Goal: Task Accomplishment & Management: Complete application form

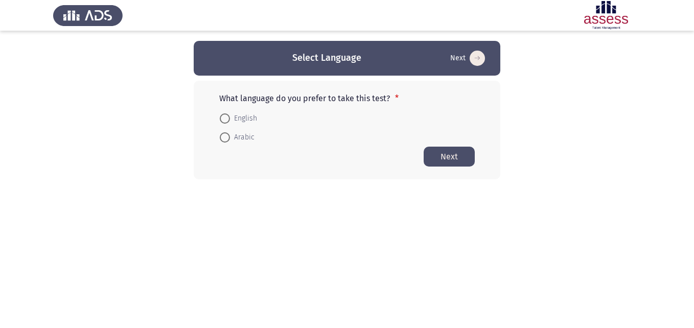
click at [231, 104] on span "Arabic" at bounding box center [242, 137] width 25 height 12
click at [230, 104] on input "Arabic" at bounding box center [225, 137] width 10 height 10
radio input "true"
click at [308, 104] on button "Next" at bounding box center [448, 156] width 51 height 20
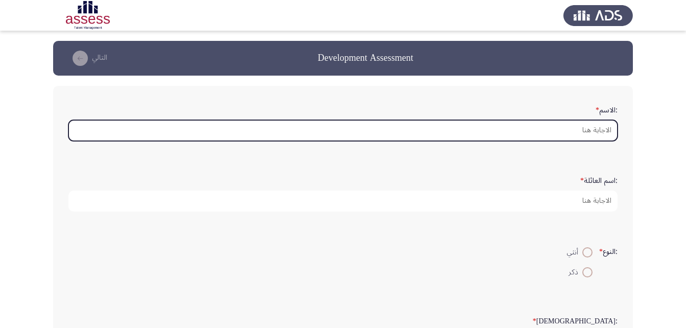
click at [308, 104] on input ":الاسم *" at bounding box center [342, 130] width 549 height 21
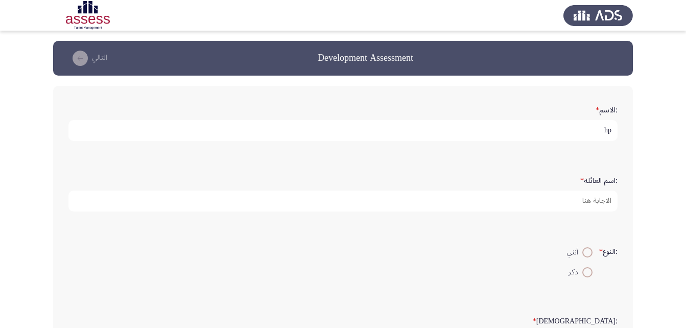
type input "h"
type input "ا"
type input "[PERSON_NAME]"
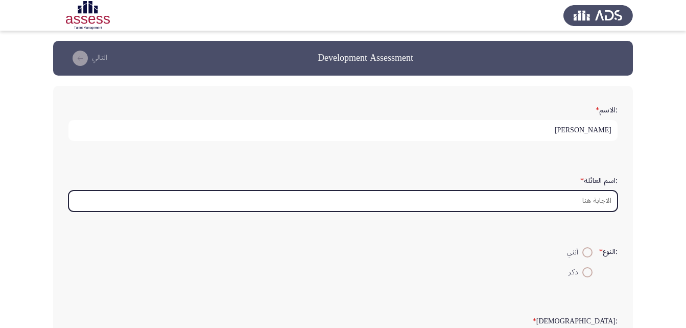
click at [308, 104] on input ":اسم العائلة *" at bounding box center [342, 201] width 549 height 21
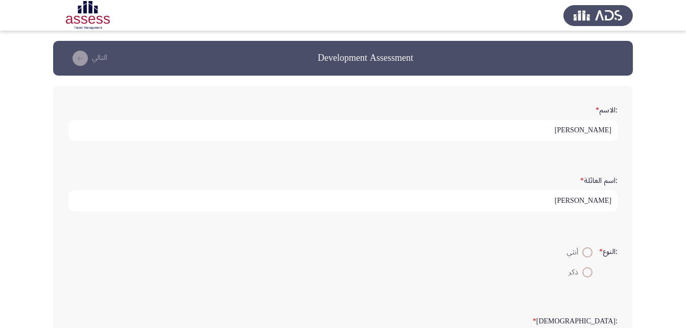
type input "[PERSON_NAME]"
click at [308, 104] on span at bounding box center [587, 272] width 10 height 10
click at [308, 104] on input "ذكر" at bounding box center [587, 272] width 10 height 10
radio input "true"
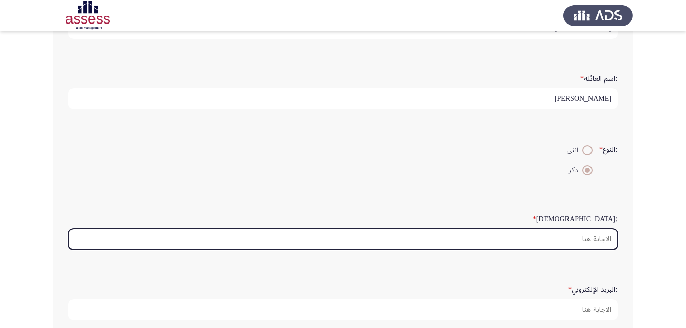
click at [308, 104] on input ":السن *" at bounding box center [342, 239] width 549 height 21
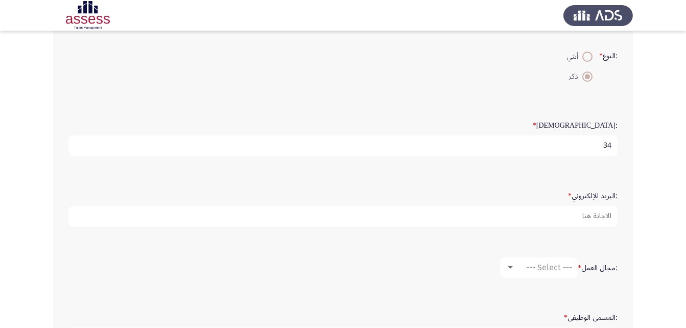
scroll to position [204, 0]
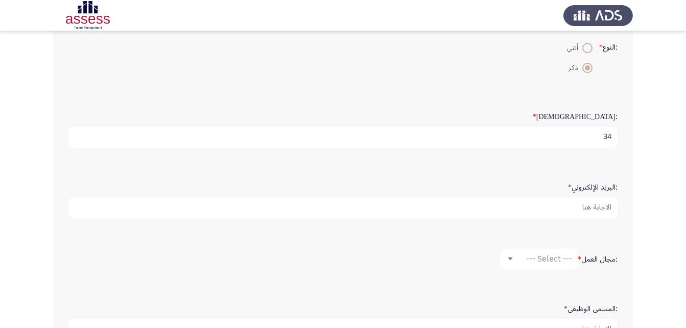
type input "34"
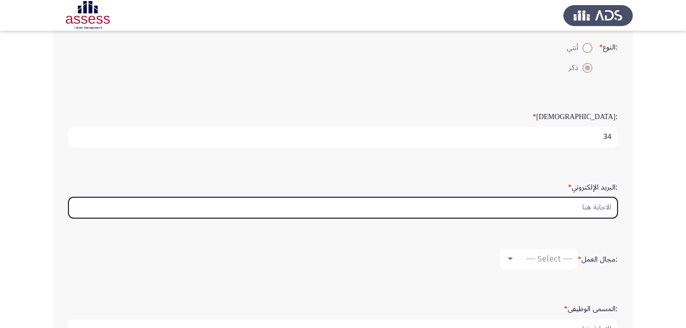
click at [308, 104] on input ":البريد الإلكتروني *" at bounding box center [342, 207] width 549 height 21
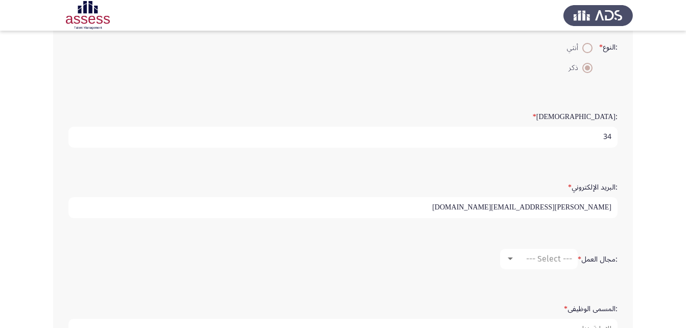
type input "[EMAIL_ADDRESS][DOMAIN_NAME]"
click at [308, 104] on input "[EMAIL_ADDRESS][DOMAIN_NAME]" at bounding box center [342, 207] width 549 height 21
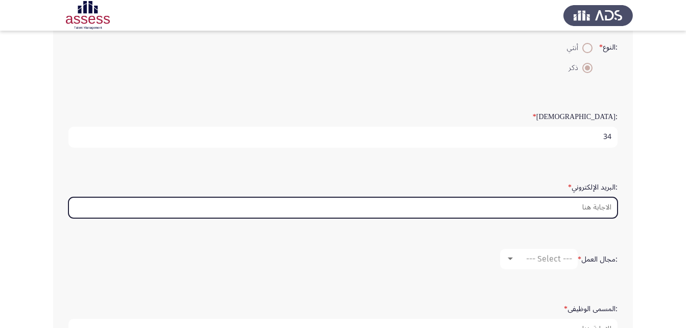
click at [308, 104] on input ":البريد الإلكتروني *" at bounding box center [342, 207] width 549 height 21
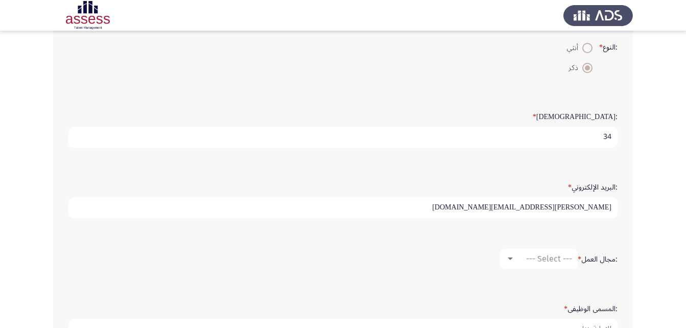
type input "[EMAIL_ADDRESS][DOMAIN_NAME]"
click at [308, 104] on input "[EMAIL_ADDRESS][DOMAIN_NAME]" at bounding box center [342, 207] width 549 height 21
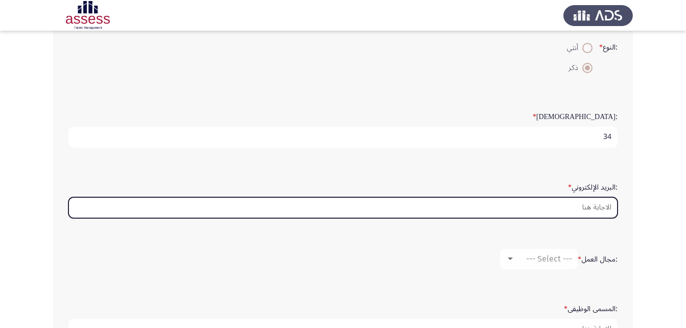
click at [308, 104] on input ":البريد الإلكتروني *" at bounding box center [342, 207] width 549 height 21
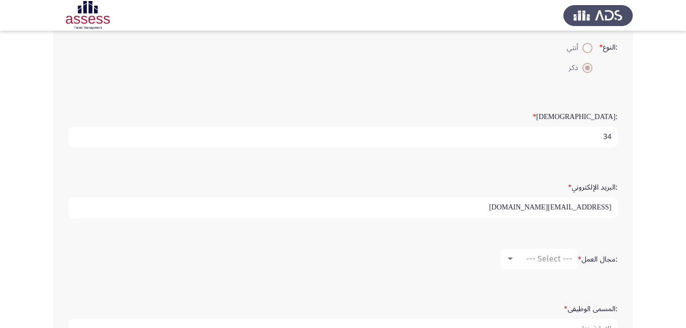
click at [308, 104] on input "[EMAIL_ADDRESS][DOMAIN_NAME]" at bounding box center [342, 207] width 549 height 21
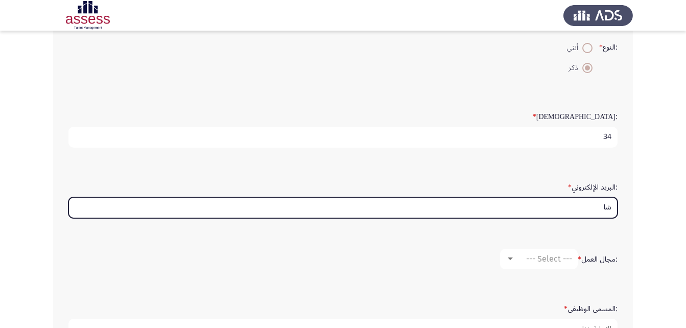
type input "ش"
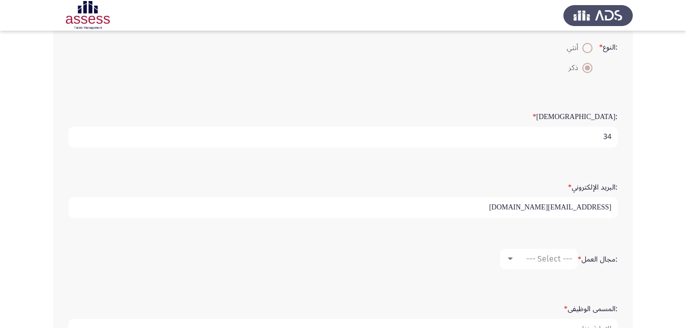
click at [308, 104] on input "[EMAIL_ADDRESS][DOMAIN_NAME]" at bounding box center [342, 207] width 549 height 21
type input "[PERSON_NAME][EMAIL_ADDRESS][DOMAIN_NAME]"
click at [308, 104] on app-assessment-container "Development Assessment التالي :الاسم * [PERSON_NAME] :اسم العائلة * [PERSON_NAM…" at bounding box center [343, 136] width 686 height 599
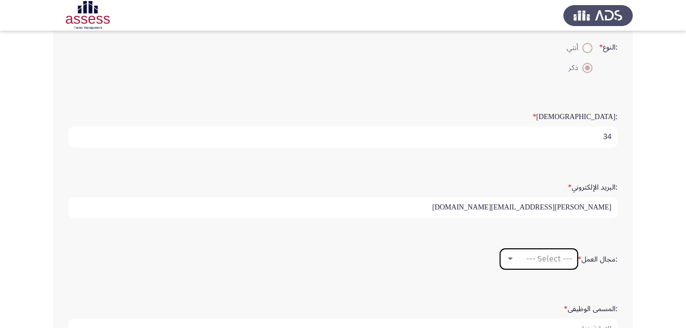
click at [308, 104] on span "--- Select ---" at bounding box center [549, 259] width 46 height 10
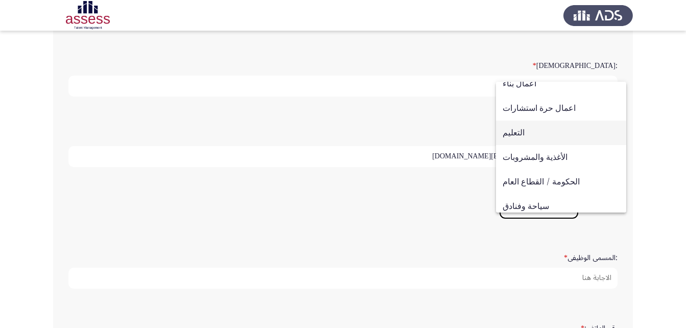
scroll to position [131, 0]
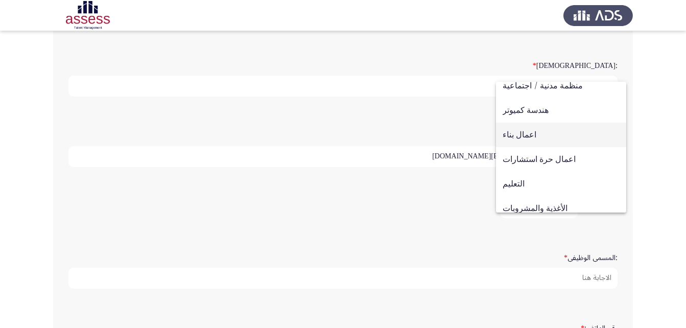
click at [308, 104] on span "اعمال بناء" at bounding box center [561, 135] width 117 height 25
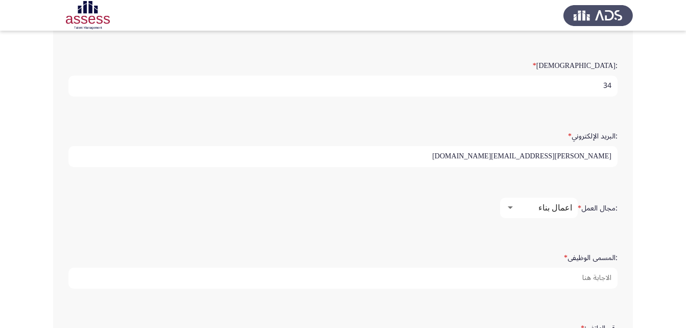
click at [308, 104] on form ":المسمى الوظيفى *" at bounding box center [342, 269] width 549 height 40
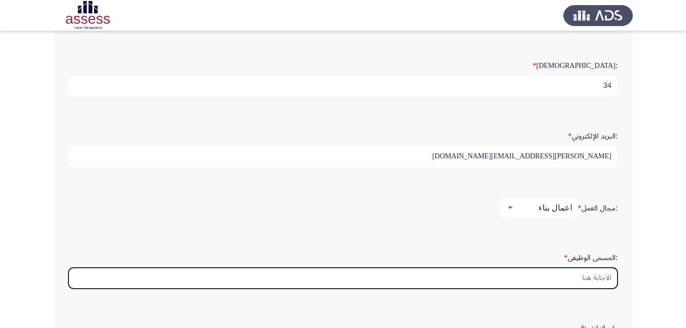
click at [308, 104] on input ":المسمى الوظيفى *" at bounding box center [342, 278] width 549 height 21
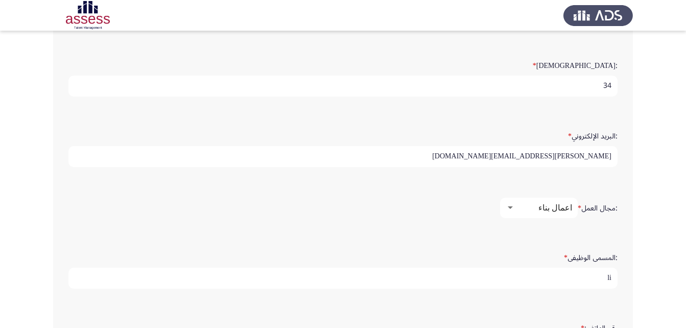
type input "l"
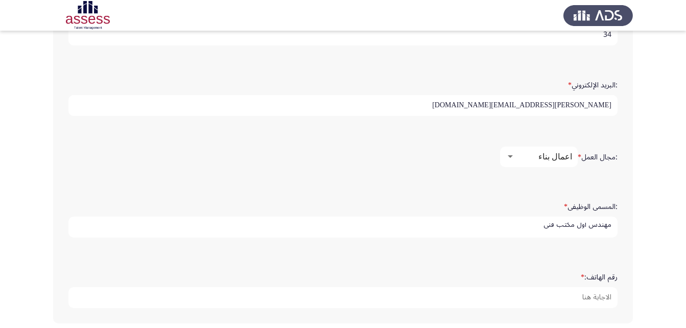
scroll to position [3, 0]
type input "مهندس اول مكتب فنى"
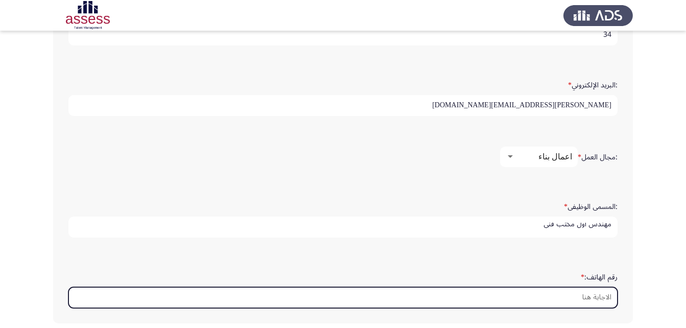
scroll to position [0, 0]
click at [308, 104] on input "رقم الهاتف: *" at bounding box center [342, 297] width 549 height 21
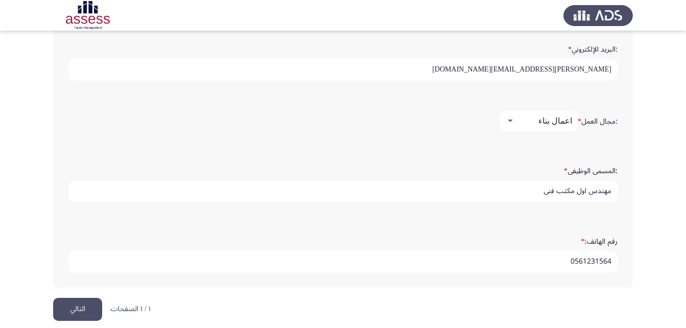
scroll to position [353, 0]
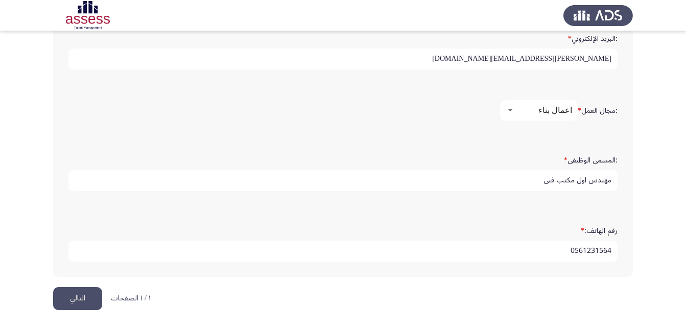
type input "0561231564"
click at [74, 104] on button "التالي" at bounding box center [77, 298] width 49 height 23
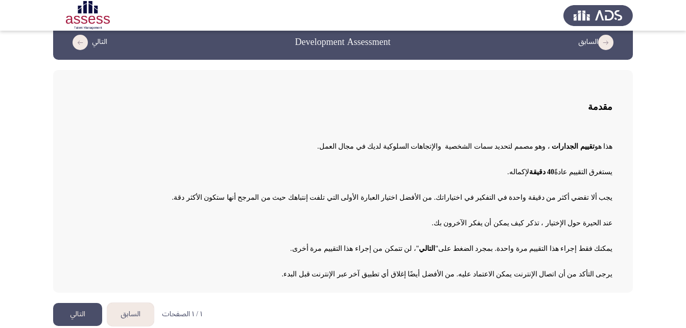
scroll to position [24, 0]
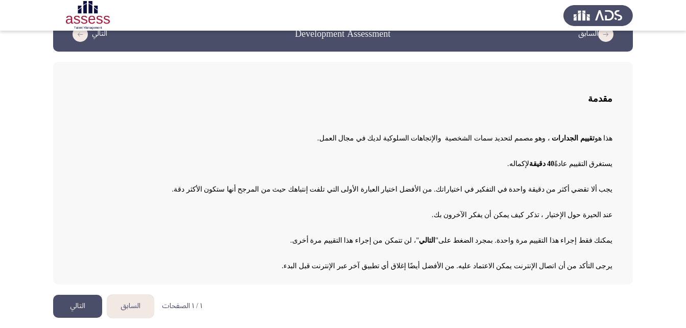
click at [89, 104] on button "التالي" at bounding box center [77, 306] width 49 height 23
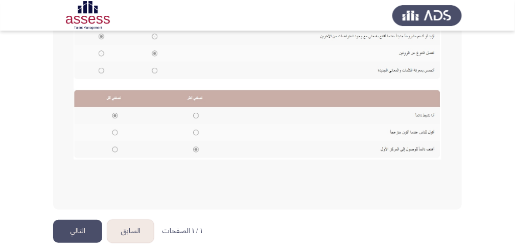
scroll to position [255, 0]
click at [84, 104] on button "التالي" at bounding box center [77, 231] width 49 height 23
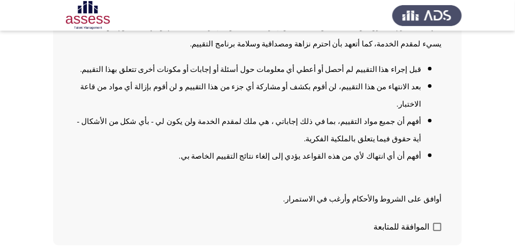
scroll to position [141, 0]
drag, startPoint x: 435, startPoint y: 190, endPoint x: 429, endPoint y: 187, distance: 6.9
click at [308, 104] on span at bounding box center [437, 227] width 8 height 8
click at [308, 104] on input "الموافقة للمتابعة" at bounding box center [437, 231] width 1 height 1
checkbox input "true"
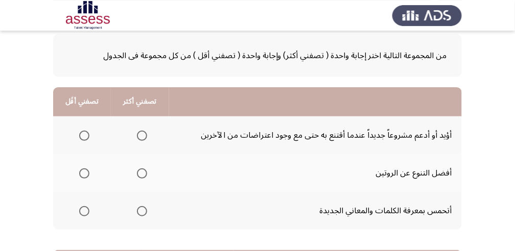
scroll to position [68, 0]
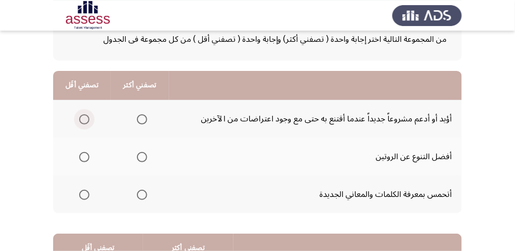
click at [87, 104] on span "Select an option" at bounding box center [84, 119] width 10 height 10
click at [87, 104] on input "Select an option" at bounding box center [84, 119] width 10 height 10
click at [141, 104] on span "Select an option" at bounding box center [142, 195] width 10 height 10
click at [141, 104] on input "Select an option" at bounding box center [142, 195] width 10 height 10
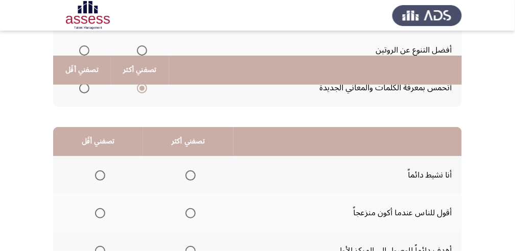
scroll to position [204, 0]
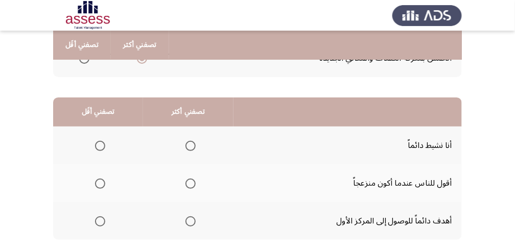
click at [193, 104] on span "Select an option" at bounding box center [190, 222] width 10 height 10
click at [193, 104] on input "Select an option" at bounding box center [190, 222] width 10 height 10
click at [104, 104] on span "Select an option" at bounding box center [100, 146] width 10 height 10
click at [104, 104] on input "Select an option" at bounding box center [100, 146] width 10 height 10
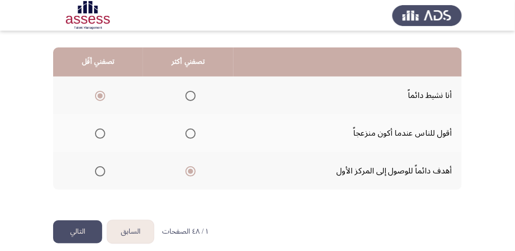
scroll to position [263, 0]
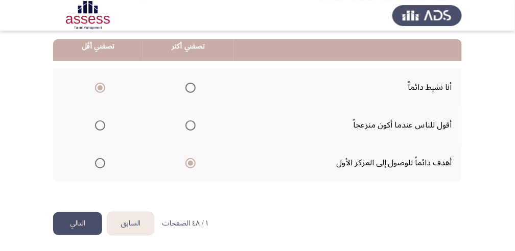
click at [88, 104] on button "التالي" at bounding box center [77, 223] width 49 height 23
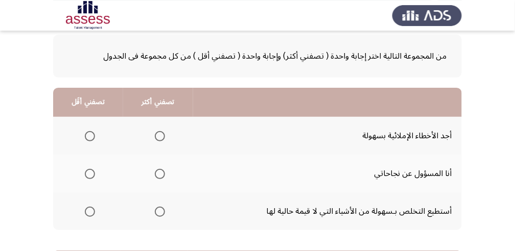
scroll to position [68, 0]
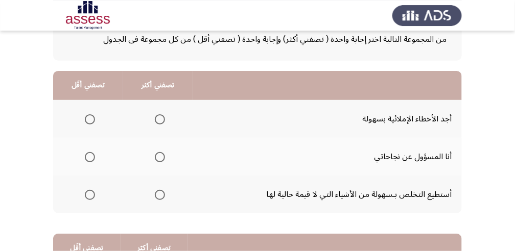
click at [160, 104] on span "Select an option" at bounding box center [160, 157] width 10 height 10
click at [160, 104] on input "Select an option" at bounding box center [160, 157] width 10 height 10
click at [88, 104] on span "Select an option" at bounding box center [90, 195] width 10 height 10
click at [88, 104] on input "Select an option" at bounding box center [90, 195] width 10 height 10
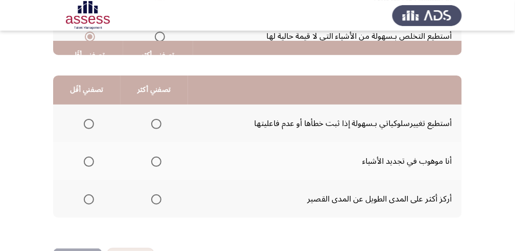
scroll to position [238, 0]
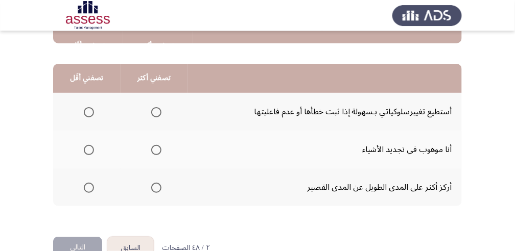
click at [156, 104] on span "Select an option" at bounding box center [156, 188] width 10 height 10
click at [156, 104] on input "Select an option" at bounding box center [156, 188] width 10 height 10
click at [90, 104] on span "Select an option" at bounding box center [89, 150] width 10 height 10
click at [90, 104] on input "Select an option" at bounding box center [89, 150] width 10 height 10
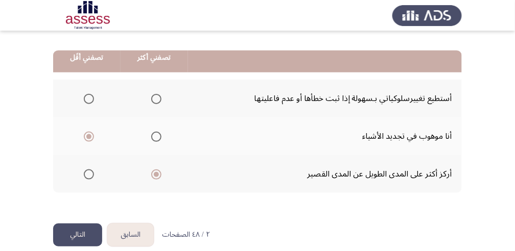
scroll to position [263, 0]
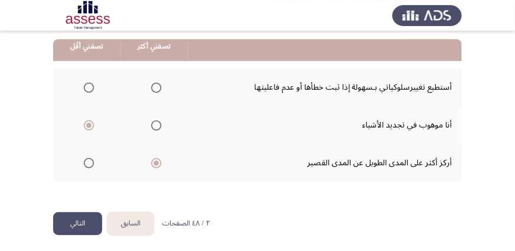
click at [71, 104] on button "التالي" at bounding box center [77, 223] width 49 height 23
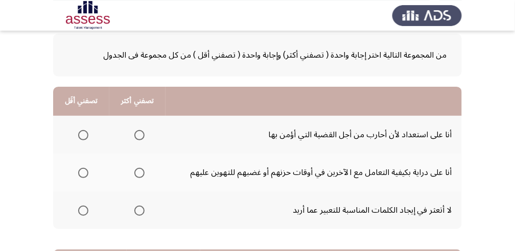
scroll to position [68, 0]
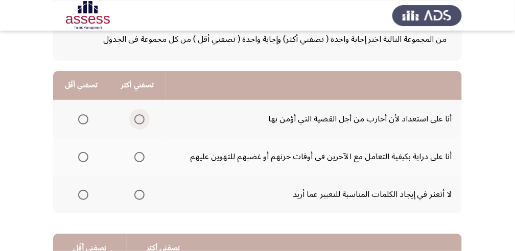
click at [134, 104] on span "Select an option" at bounding box center [139, 119] width 10 height 10
click at [134, 104] on input "Select an option" at bounding box center [139, 119] width 10 height 10
click at [84, 104] on span "Select an option" at bounding box center [83, 157] width 10 height 10
click at [84, 104] on input "Select an option" at bounding box center [83, 157] width 10 height 10
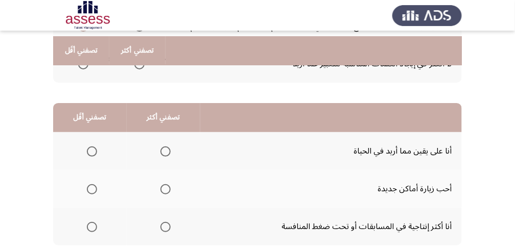
scroll to position [204, 0]
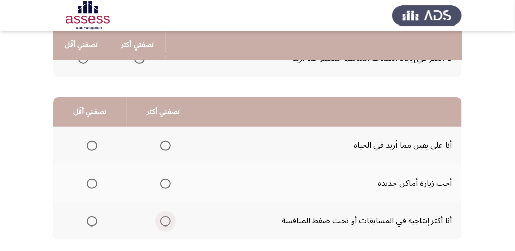
click at [166, 104] on span "Select an option" at bounding box center [165, 222] width 10 height 10
click at [166, 104] on input "Select an option" at bounding box center [165, 222] width 10 height 10
click at [89, 104] on span "Select an option" at bounding box center [92, 146] width 10 height 10
click at [89, 104] on input "Select an option" at bounding box center [92, 146] width 10 height 10
click at [90, 104] on span "Select an option" at bounding box center [92, 184] width 10 height 10
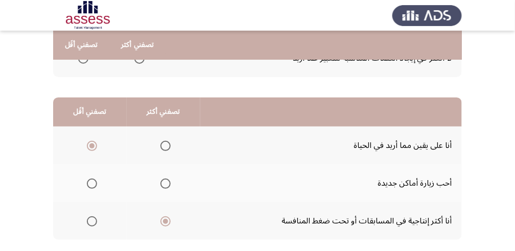
click at [90, 104] on input "Select an option" at bounding box center [92, 184] width 10 height 10
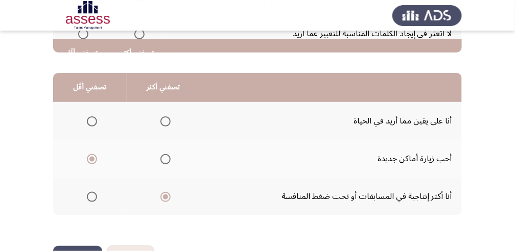
scroll to position [263, 0]
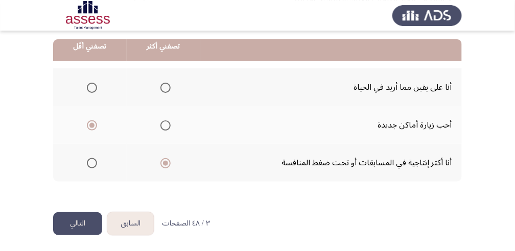
click at [80, 104] on button "التالي" at bounding box center [77, 223] width 49 height 23
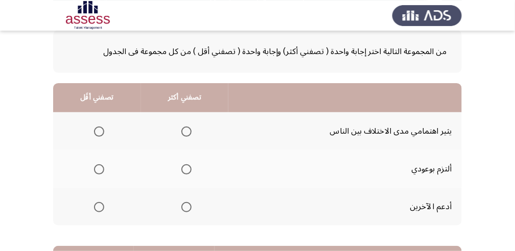
scroll to position [68, 0]
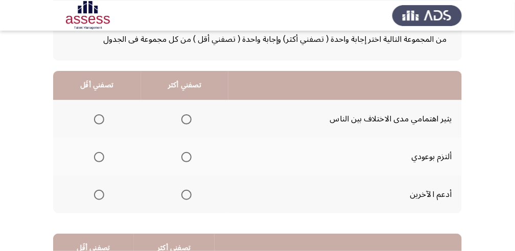
click at [184, 104] on span "Select an option" at bounding box center [186, 157] width 10 height 10
click at [184, 104] on input "Select an option" at bounding box center [186, 157] width 10 height 10
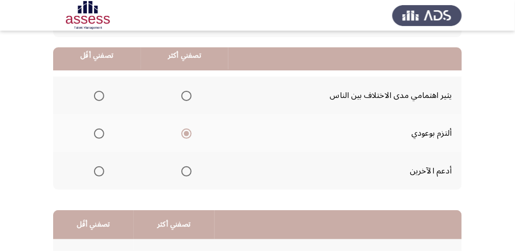
scroll to position [102, 0]
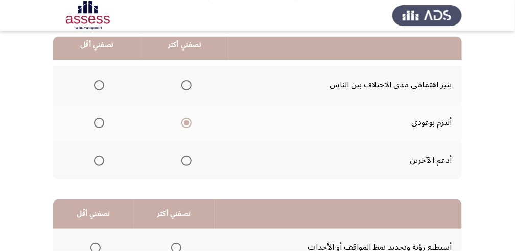
click at [102, 88] on span "Select an option" at bounding box center [99, 85] width 10 height 10
click at [102, 88] on input "Select an option" at bounding box center [99, 85] width 10 height 10
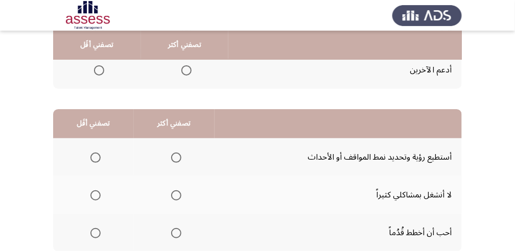
scroll to position [204, 0]
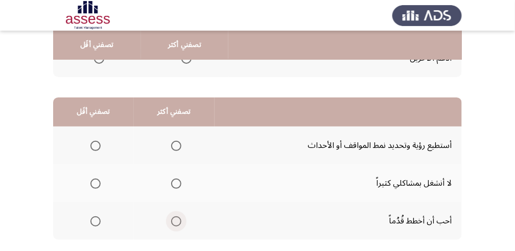
click at [179, 104] on span "Select an option" at bounding box center [176, 222] width 10 height 10
click at [179, 104] on input "Select an option" at bounding box center [176, 222] width 10 height 10
click at [96, 104] on span "Select an option" at bounding box center [95, 146] width 10 height 10
click at [96, 104] on input "Select an option" at bounding box center [95, 146] width 10 height 10
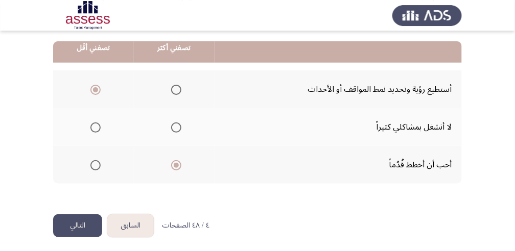
scroll to position [263, 0]
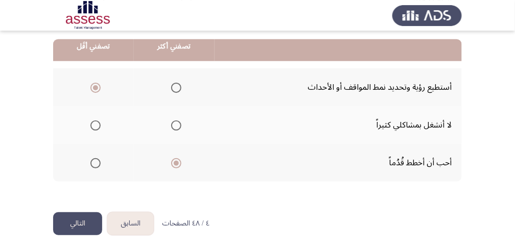
click at [79, 104] on button "التالي" at bounding box center [77, 223] width 49 height 23
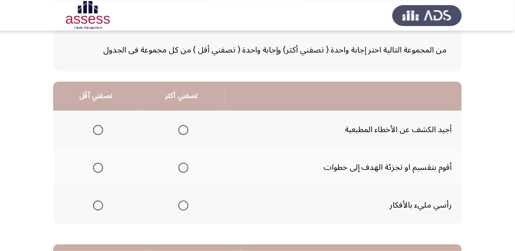
scroll to position [68, 0]
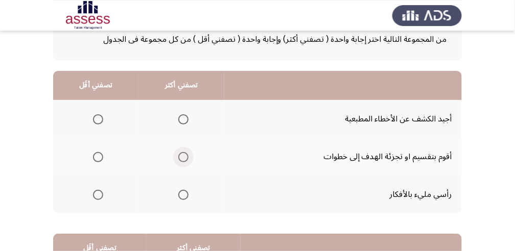
click at [183, 104] on span "Select an option" at bounding box center [183, 157] width 10 height 10
click at [183, 104] on input "Select an option" at bounding box center [183, 157] width 10 height 10
click at [94, 104] on span "Select an option" at bounding box center [98, 195] width 10 height 10
click at [94, 104] on input "Select an option" at bounding box center [98, 195] width 10 height 10
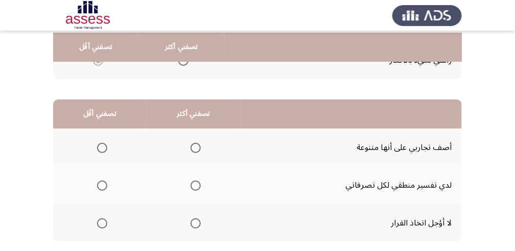
scroll to position [204, 0]
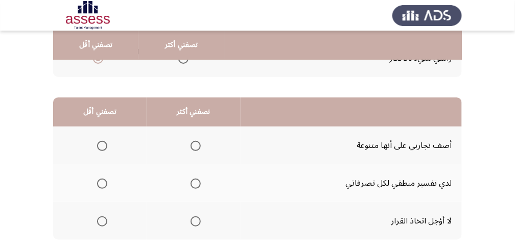
click at [195, 104] on span "Select an option" at bounding box center [196, 222] width 10 height 10
click at [195, 104] on input "Select an option" at bounding box center [196, 222] width 10 height 10
click at [106, 104] on span "Select an option" at bounding box center [102, 184] width 10 height 10
click at [106, 104] on input "Select an option" at bounding box center [102, 184] width 10 height 10
click at [104, 104] on span "Select an option" at bounding box center [102, 146] width 10 height 10
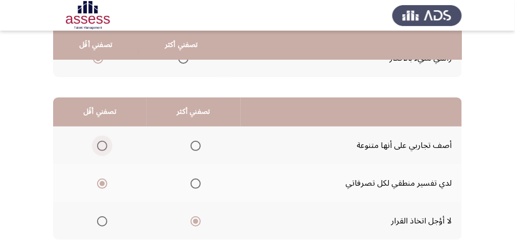
click at [104, 104] on input "Select an option" at bounding box center [102, 146] width 10 height 10
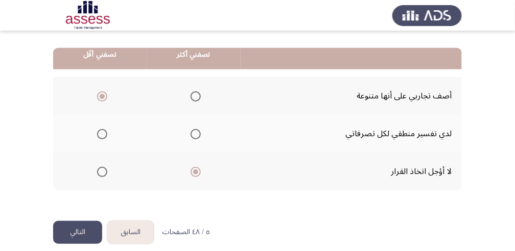
scroll to position [263, 0]
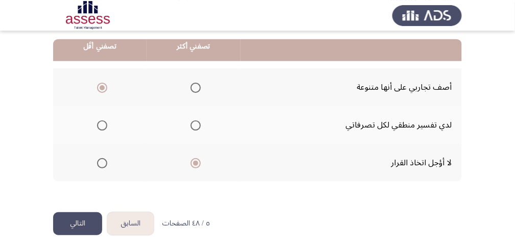
click at [79, 104] on button "التالي" at bounding box center [77, 223] width 49 height 23
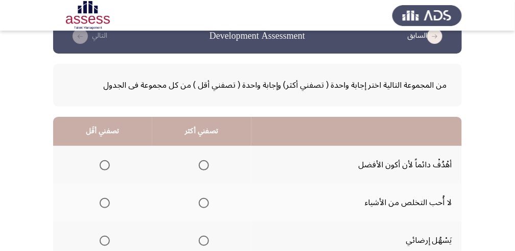
scroll to position [34, 0]
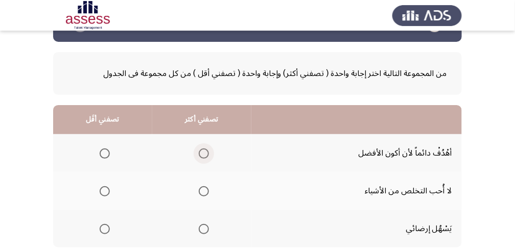
click at [205, 104] on span "Select an option" at bounding box center [204, 154] width 10 height 10
click at [205, 104] on input "Select an option" at bounding box center [204, 154] width 10 height 10
click at [100, 104] on span "Select an option" at bounding box center [105, 191] width 10 height 10
click at [100, 104] on input "Select an option" at bounding box center [105, 191] width 10 height 10
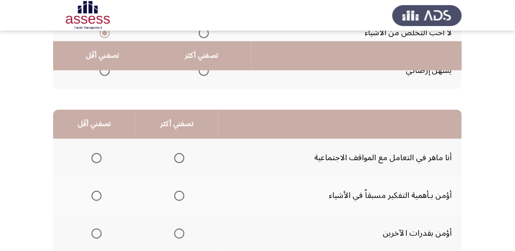
scroll to position [204, 0]
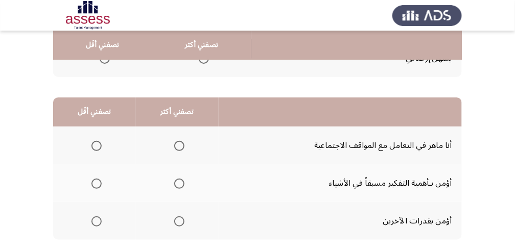
click at [177, 104] on span "Select an option" at bounding box center [179, 184] width 10 height 10
click at [177, 104] on input "Select an option" at bounding box center [179, 184] width 10 height 10
click at [96, 104] on span "Select an option" at bounding box center [96, 222] width 10 height 10
click at [96, 104] on input "Select an option" at bounding box center [96, 222] width 10 height 10
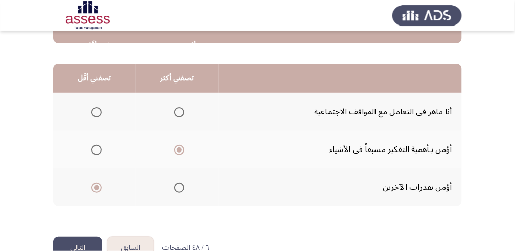
scroll to position [238, 0]
click at [93, 104] on span "Select an option" at bounding box center [96, 112] width 10 height 10
click at [93, 104] on input "Select an option" at bounding box center [96, 112] width 10 height 10
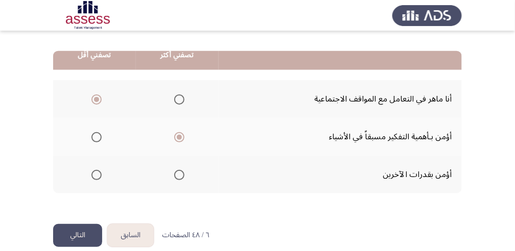
scroll to position [263, 0]
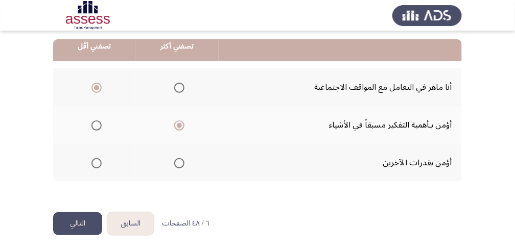
click at [76, 104] on button "التالي" at bounding box center [77, 223] width 49 height 23
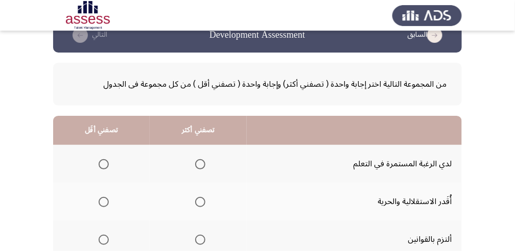
scroll to position [34, 0]
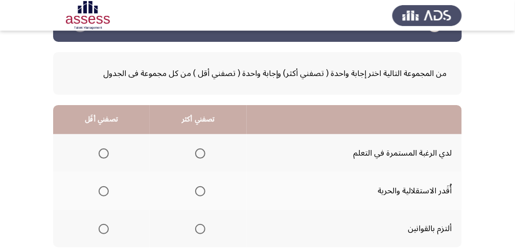
click at [195, 104] on span "Select an option" at bounding box center [200, 154] width 10 height 10
click at [195, 104] on input "Select an option" at bounding box center [200, 154] width 10 height 10
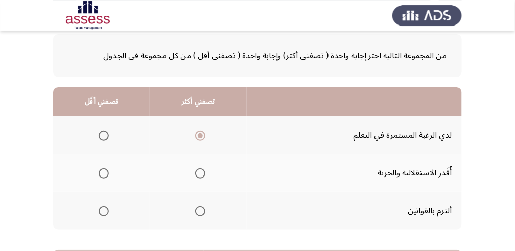
scroll to position [68, 0]
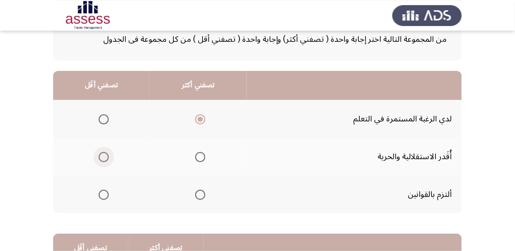
click at [99, 104] on span "Select an option" at bounding box center [104, 157] width 10 height 10
click at [99, 104] on input "Select an option" at bounding box center [104, 157] width 10 height 10
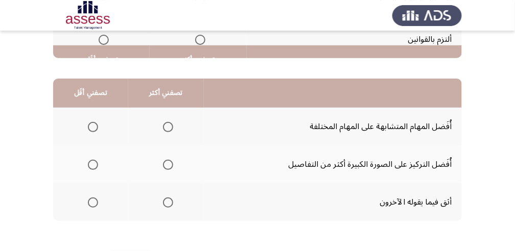
scroll to position [238, 0]
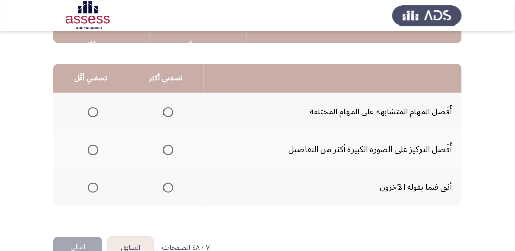
click at [168, 104] on span "Select an option" at bounding box center [168, 150] width 10 height 10
click at [168, 104] on input "Select an option" at bounding box center [168, 150] width 10 height 10
click at [88, 104] on span "Select an option" at bounding box center [93, 112] width 10 height 10
click at [88, 104] on input "Select an option" at bounding box center [93, 112] width 10 height 10
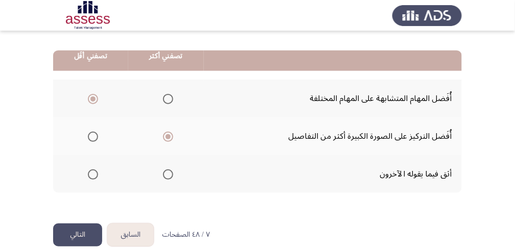
scroll to position [263, 0]
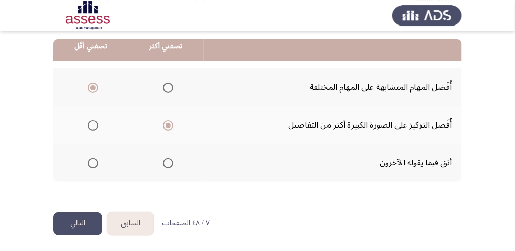
click at [79, 104] on button "التالي" at bounding box center [77, 223] width 49 height 23
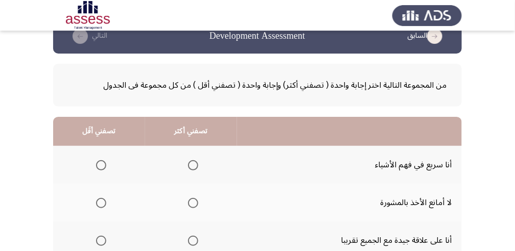
scroll to position [34, 0]
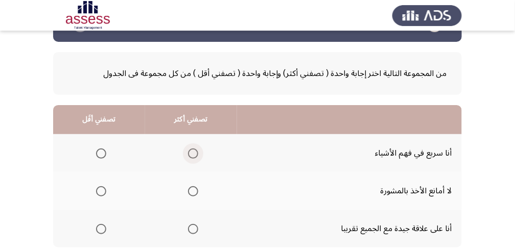
click at [188, 104] on span "Select an option" at bounding box center [193, 154] width 10 height 10
click at [188, 104] on input "Select an option" at bounding box center [193, 154] width 10 height 10
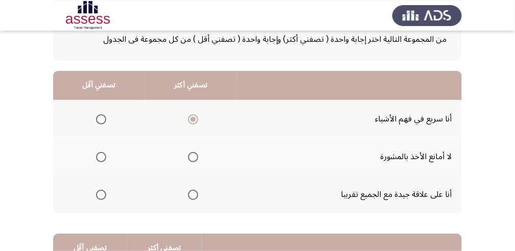
click at [102, 104] on span "Select an option" at bounding box center [101, 157] width 10 height 10
click at [102, 104] on input "Select an option" at bounding box center [101, 157] width 10 height 10
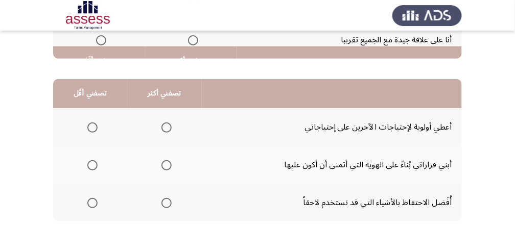
scroll to position [238, 0]
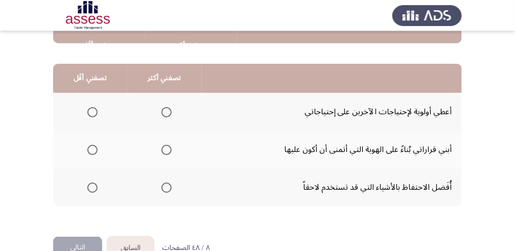
click at [164, 104] on span "Select an option" at bounding box center [166, 150] width 10 height 10
click at [164, 104] on input "Select an option" at bounding box center [166, 150] width 10 height 10
click at [94, 104] on span "Select an option" at bounding box center [92, 188] width 10 height 10
click at [94, 104] on input "Select an option" at bounding box center [92, 188] width 10 height 10
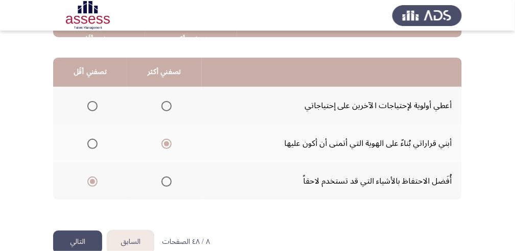
scroll to position [263, 0]
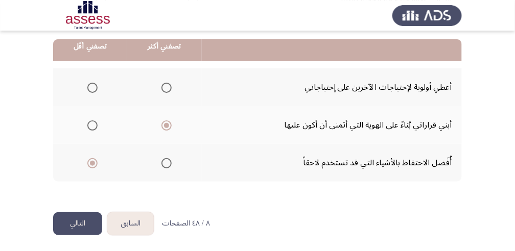
click at [83, 104] on button "التالي" at bounding box center [77, 223] width 49 height 23
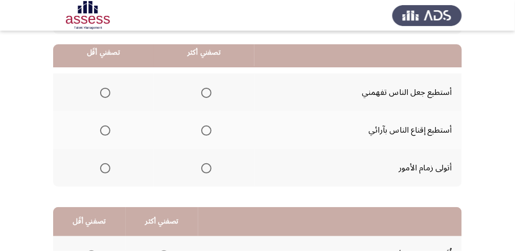
scroll to position [102, 0]
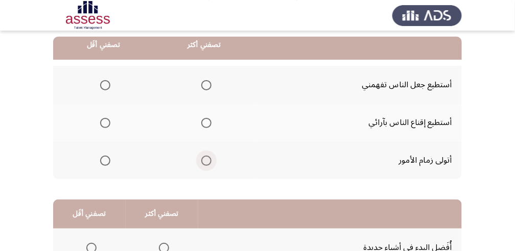
click at [204, 104] on span "Select an option" at bounding box center [206, 161] width 10 height 10
click at [204, 104] on input "Select an option" at bounding box center [206, 161] width 10 height 10
click at [104, 84] on span "Select an option" at bounding box center [105, 85] width 10 height 10
click at [104, 84] on input "Select an option" at bounding box center [105, 85] width 10 height 10
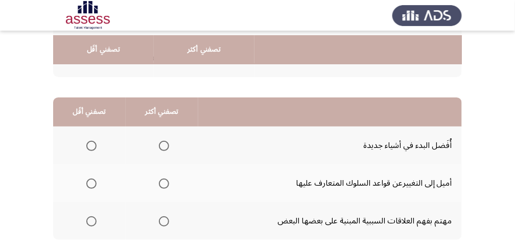
scroll to position [238, 0]
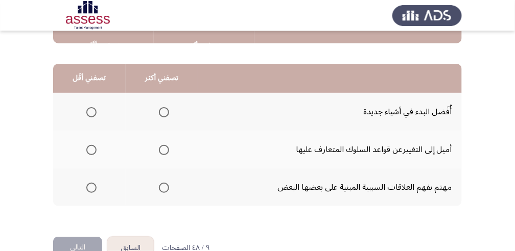
click at [165, 104] on span "Select an option" at bounding box center [164, 112] width 10 height 10
click at [165, 104] on input "Select an option" at bounding box center [164, 112] width 10 height 10
click at [88, 104] on span "Select an option" at bounding box center [91, 150] width 10 height 10
click at [88, 104] on input "Select an option" at bounding box center [91, 150] width 10 height 10
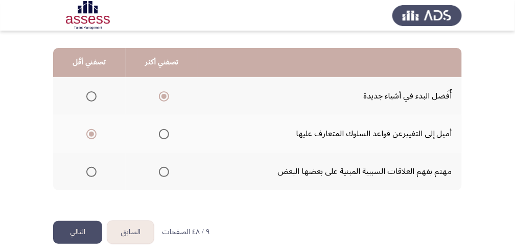
scroll to position [263, 0]
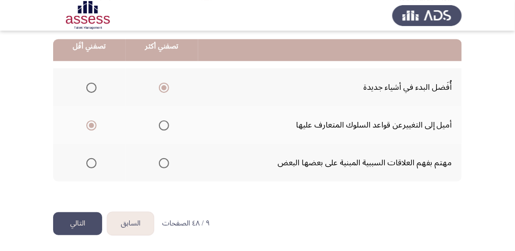
click at [92, 104] on button "التالي" at bounding box center [77, 223] width 49 height 23
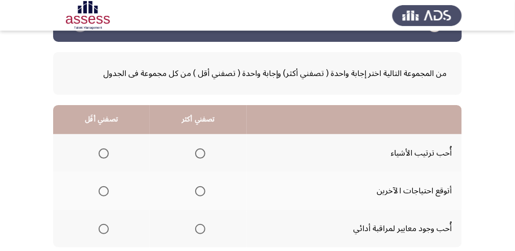
scroll to position [68, 0]
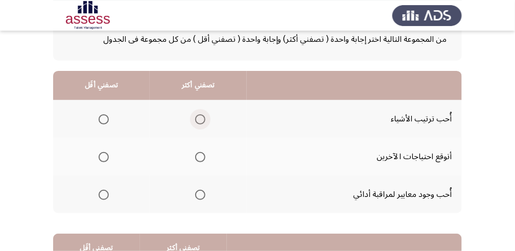
click at [195, 104] on span "Select an option" at bounding box center [200, 119] width 10 height 10
click at [195, 104] on input "Select an option" at bounding box center [200, 119] width 10 height 10
click at [102, 104] on span "Select an option" at bounding box center [104, 195] width 10 height 10
click at [102, 104] on input "Select an option" at bounding box center [104, 195] width 10 height 10
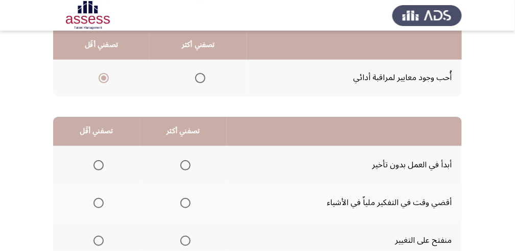
scroll to position [204, 0]
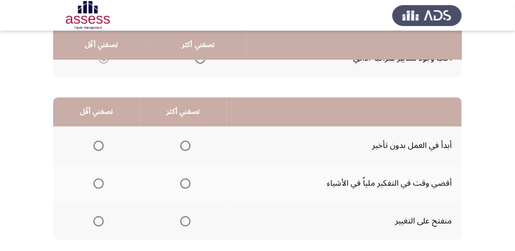
click at [185, 104] on span "Select an option" at bounding box center [185, 146] width 10 height 10
click at [185, 104] on input "Select an option" at bounding box center [185, 146] width 10 height 10
click at [97, 104] on span "Select an option" at bounding box center [98, 184] width 10 height 10
click at [97, 104] on input "Select an option" at bounding box center [98, 184] width 10 height 10
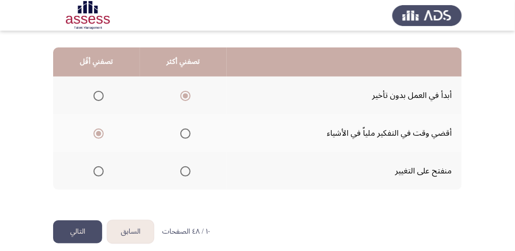
scroll to position [263, 0]
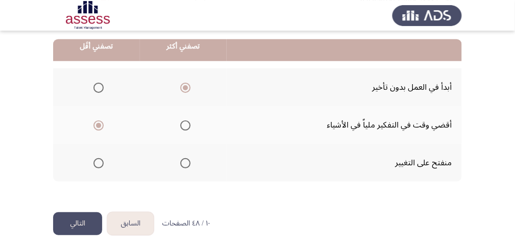
click at [74, 104] on button "التالي" at bounding box center [77, 223] width 49 height 23
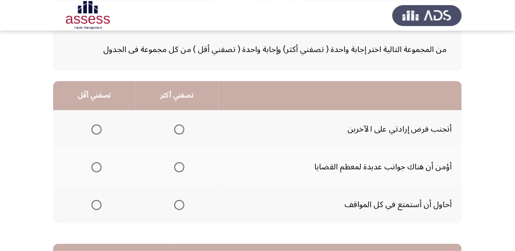
scroll to position [102, 0]
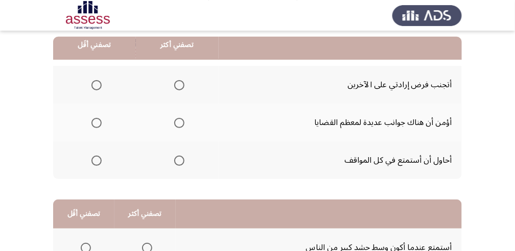
click at [177, 86] on span "Select an option" at bounding box center [179, 85] width 10 height 10
click at [177, 86] on input "Select an option" at bounding box center [179, 85] width 10 height 10
click at [97, 104] on span "Select an option" at bounding box center [96, 161] width 10 height 10
click at [97, 104] on input "Select an option" at bounding box center [96, 161] width 10 height 10
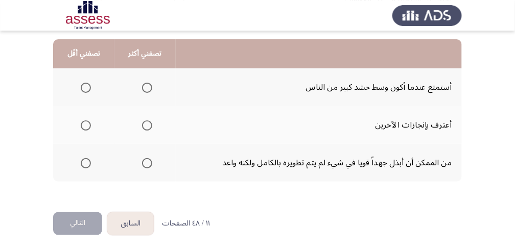
scroll to position [229, 0]
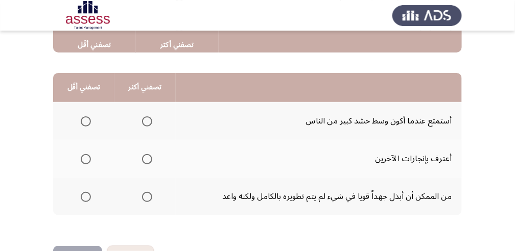
click at [148, 104] on span "Select an option" at bounding box center [147, 121] width 10 height 10
click at [148, 104] on input "Select an option" at bounding box center [147, 121] width 10 height 10
click at [148, 104] on span "Select an option" at bounding box center [147, 159] width 10 height 10
click at [148, 104] on input "Select an option" at bounding box center [147, 159] width 10 height 10
click at [88, 104] on span "Select an option" at bounding box center [86, 197] width 10 height 10
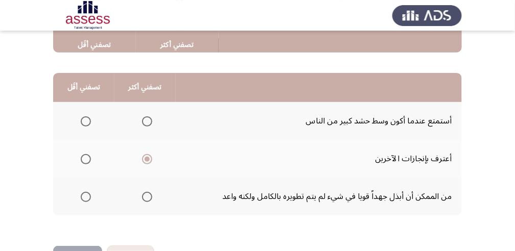
click at [88, 104] on input "Select an option" at bounding box center [86, 197] width 10 height 10
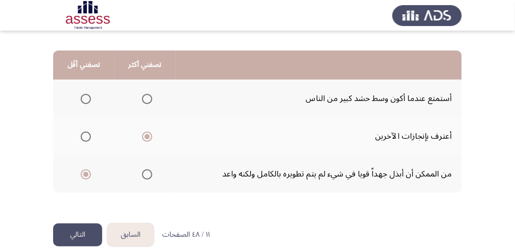
scroll to position [263, 0]
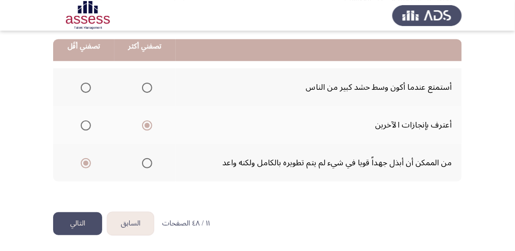
click at [84, 104] on button "التالي" at bounding box center [77, 223] width 49 height 23
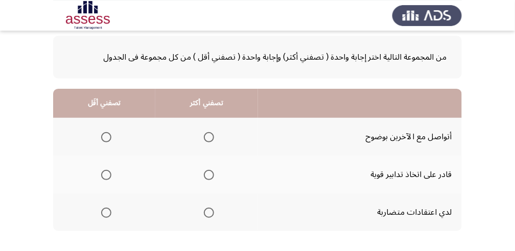
scroll to position [68, 0]
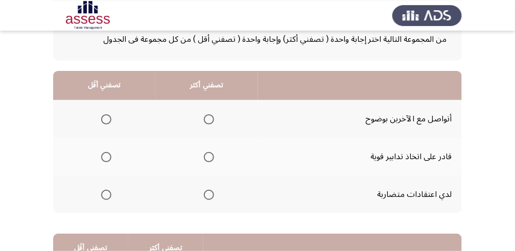
click at [211, 104] on span "Select an option" at bounding box center [209, 157] width 10 height 10
click at [211, 104] on input "Select an option" at bounding box center [209, 157] width 10 height 10
click at [106, 104] on span "Select an option" at bounding box center [106, 195] width 10 height 10
click at [106, 104] on input "Select an option" at bounding box center [106, 195] width 10 height 10
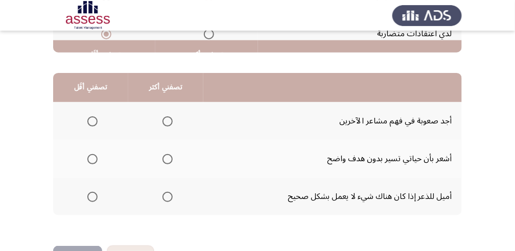
scroll to position [238, 0]
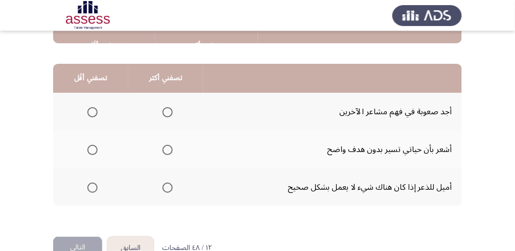
click at [96, 104] on span "Select an option" at bounding box center [92, 150] width 10 height 10
click at [96, 104] on input "Select an option" at bounding box center [92, 150] width 10 height 10
click at [165, 104] on span "Select an option" at bounding box center [167, 112] width 10 height 10
click at [165, 104] on input "Select an option" at bounding box center [167, 112] width 10 height 10
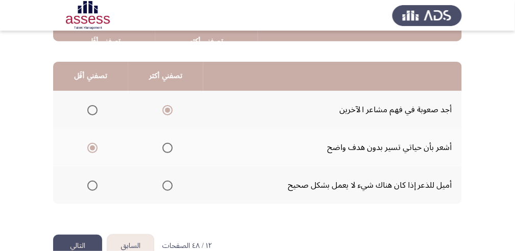
scroll to position [263, 0]
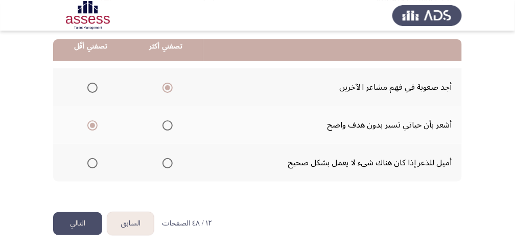
click at [78, 104] on button "التالي" at bounding box center [77, 223] width 49 height 23
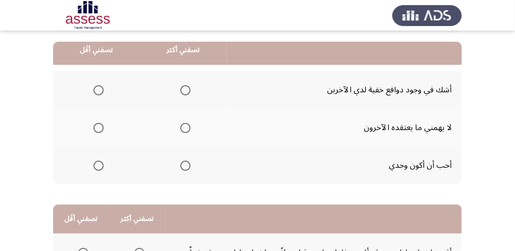
scroll to position [102, 0]
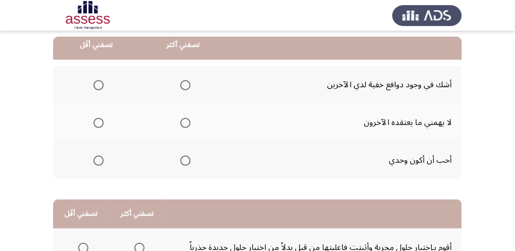
click at [180, 104] on span "Select an option" at bounding box center [185, 123] width 10 height 10
click at [180, 104] on input "Select an option" at bounding box center [185, 123] width 10 height 10
click at [96, 87] on span "Select an option" at bounding box center [98, 85] width 10 height 10
click at [96, 87] on input "Select an option" at bounding box center [98, 85] width 10 height 10
click at [98, 104] on span "Select an option" at bounding box center [98, 161] width 10 height 10
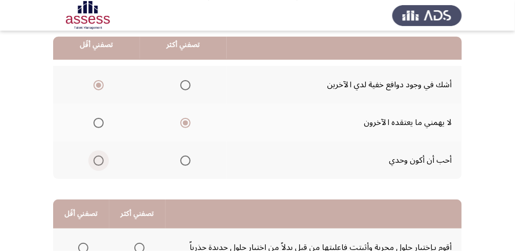
click at [98, 104] on input "Select an option" at bounding box center [98, 161] width 10 height 10
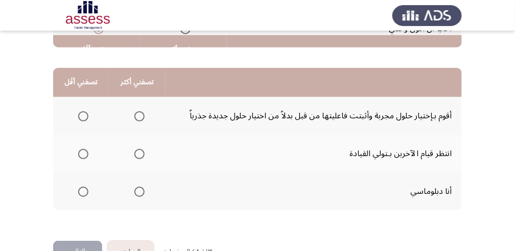
scroll to position [238, 0]
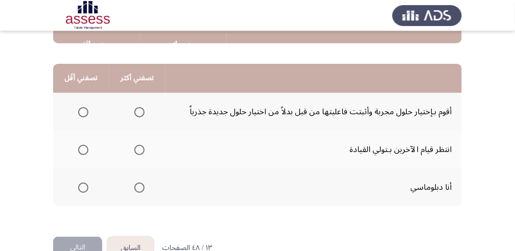
click at [137, 104] on span "Select an option" at bounding box center [139, 188] width 10 height 10
click at [137, 104] on input "Select an option" at bounding box center [139, 188] width 10 height 10
click at [83, 104] on span "Select an option" at bounding box center [83, 150] width 10 height 10
click at [83, 104] on input "Select an option" at bounding box center [83, 150] width 10 height 10
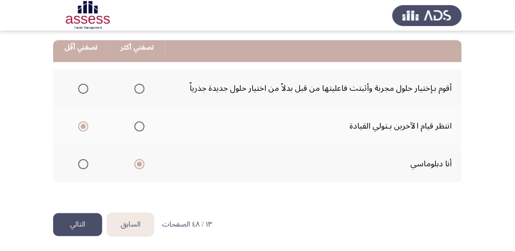
scroll to position [263, 0]
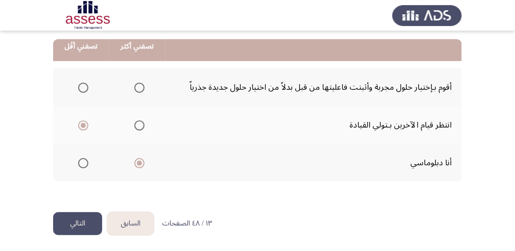
click at [75, 104] on button "التالي" at bounding box center [77, 223] width 49 height 23
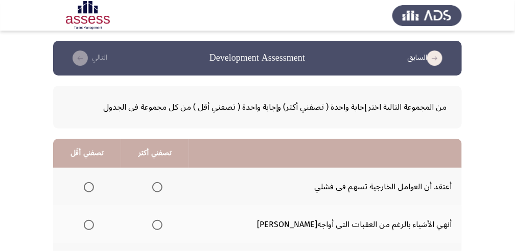
scroll to position [68, 0]
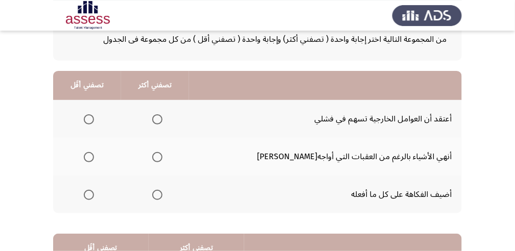
click at [162, 104] on span "Select an option" at bounding box center [157, 157] width 10 height 10
click at [162, 104] on input "Select an option" at bounding box center [157, 157] width 10 height 10
click at [94, 104] on span "Select an option" at bounding box center [89, 119] width 10 height 10
click at [94, 104] on input "Select an option" at bounding box center [89, 119] width 10 height 10
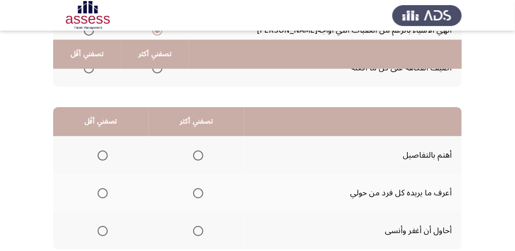
scroll to position [204, 0]
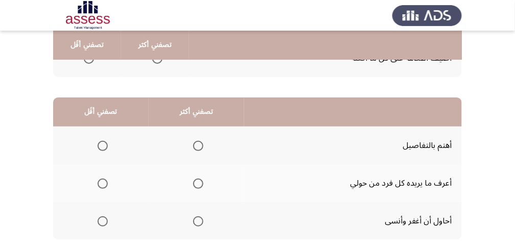
click at [199, 104] on span "Select an option" at bounding box center [198, 146] width 10 height 10
click at [199, 104] on input "Select an option" at bounding box center [198, 146] width 10 height 10
click at [102, 104] on span "Select an option" at bounding box center [103, 184] width 10 height 10
click at [102, 104] on input "Select an option" at bounding box center [103, 184] width 10 height 10
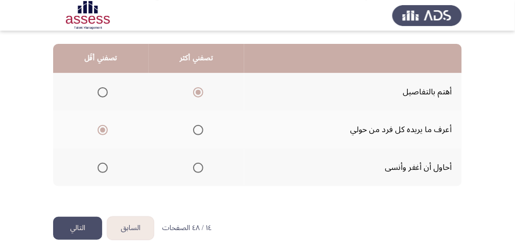
scroll to position [263, 0]
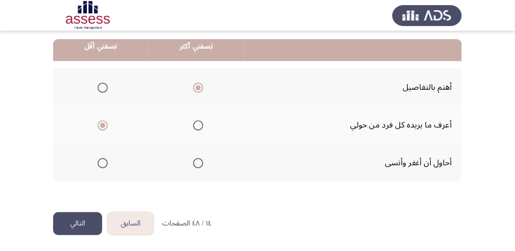
click at [87, 104] on button "التالي" at bounding box center [77, 223] width 49 height 23
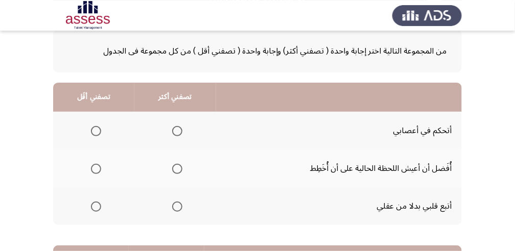
scroll to position [68, 0]
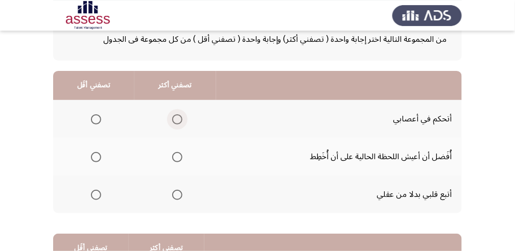
click at [179, 104] on span "Select an option" at bounding box center [177, 119] width 10 height 10
click at [179, 104] on input "Select an option" at bounding box center [177, 119] width 10 height 10
click at [91, 104] on span "Select an option" at bounding box center [96, 157] width 10 height 10
click at [91, 104] on input "Select an option" at bounding box center [96, 157] width 10 height 10
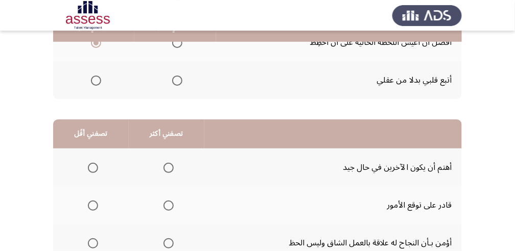
scroll to position [204, 0]
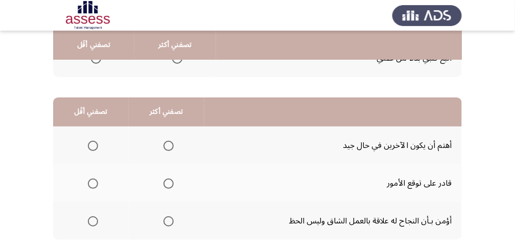
click at [166, 104] on span "Select an option" at bounding box center [168, 222] width 10 height 10
click at [166, 104] on input "Select an option" at bounding box center [168, 222] width 10 height 10
click at [96, 104] on span "Select an option" at bounding box center [93, 146] width 10 height 10
click at [96, 104] on input "Select an option" at bounding box center [93, 146] width 10 height 10
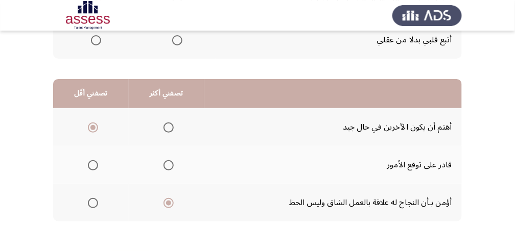
scroll to position [263, 0]
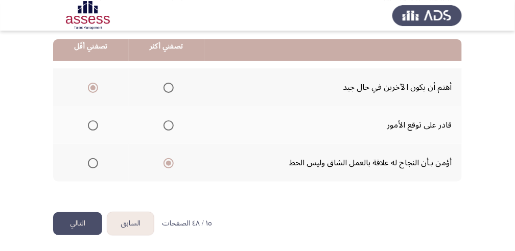
click at [88, 104] on button "التالي" at bounding box center [77, 223] width 49 height 23
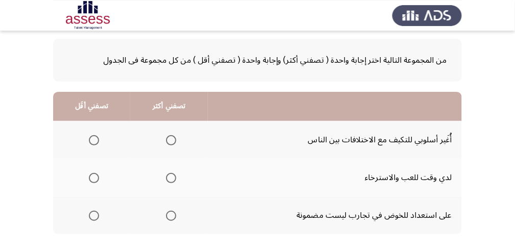
scroll to position [68, 0]
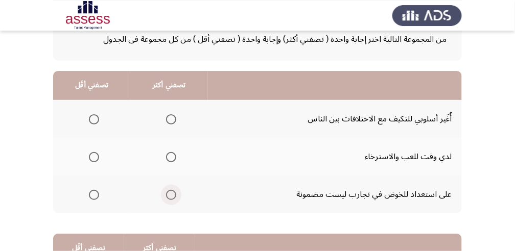
click at [172, 104] on span "Select an option" at bounding box center [171, 195] width 10 height 10
click at [172, 104] on input "Select an option" at bounding box center [171, 195] width 10 height 10
click at [92, 104] on span "Select an option" at bounding box center [94, 157] width 10 height 10
click at [95, 104] on span "Select an option" at bounding box center [94, 157] width 10 height 10
click at [95, 104] on input "Select an option" at bounding box center [94, 157] width 10 height 10
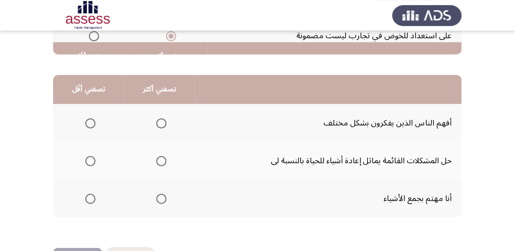
scroll to position [238, 0]
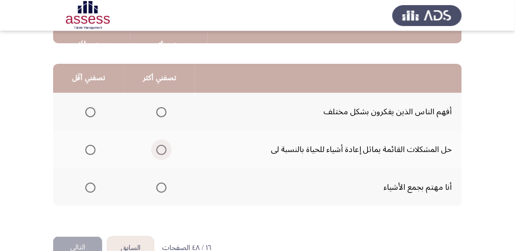
click at [163, 104] on span "Select an option" at bounding box center [161, 150] width 10 height 10
click at [163, 104] on input "Select an option" at bounding box center [161, 150] width 10 height 10
click at [91, 104] on span "Select an option" at bounding box center [90, 188] width 10 height 10
click at [91, 104] on input "Select an option" at bounding box center [90, 188] width 10 height 10
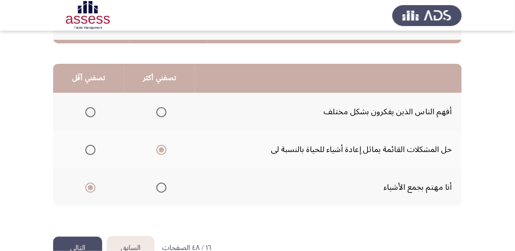
scroll to position [263, 0]
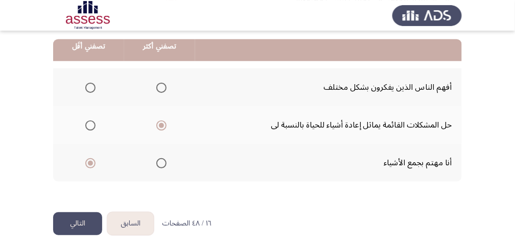
click at [87, 104] on button "التالي" at bounding box center [77, 223] width 49 height 23
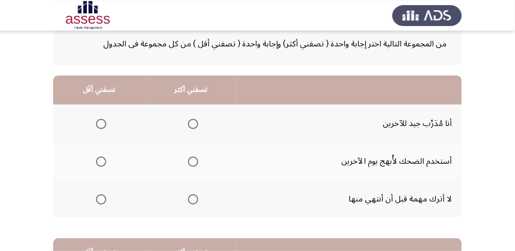
scroll to position [68, 0]
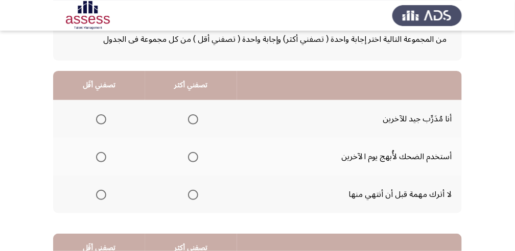
click at [188, 104] on span "Select an option" at bounding box center [193, 195] width 10 height 10
click at [188, 104] on input "Select an option" at bounding box center [193, 195] width 10 height 10
click at [98, 104] on span "Select an option" at bounding box center [101, 119] width 10 height 10
click at [98, 104] on input "Select an option" at bounding box center [101, 119] width 10 height 10
click at [101, 104] on span "Select an option" at bounding box center [101, 157] width 10 height 10
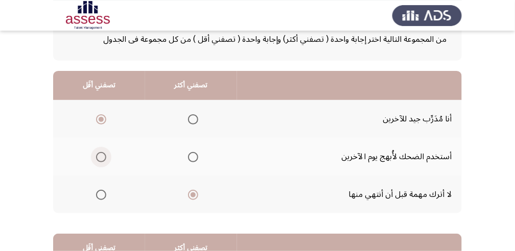
click at [101, 104] on input "Select an option" at bounding box center [101, 157] width 10 height 10
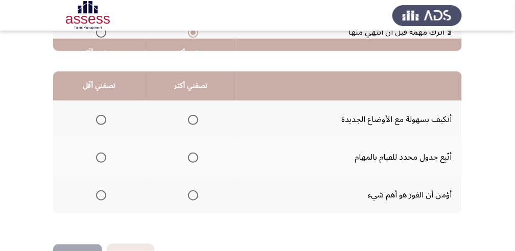
scroll to position [238, 0]
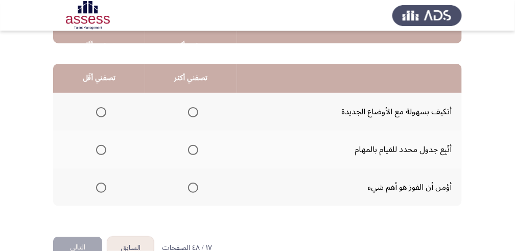
click at [196, 104] on span "Select an option" at bounding box center [193, 188] width 10 height 10
click at [196, 104] on input "Select an option" at bounding box center [193, 188] width 10 height 10
click at [104, 104] on span "Select an option" at bounding box center [101, 112] width 10 height 10
click at [104, 104] on input "Select an option" at bounding box center [101, 112] width 10 height 10
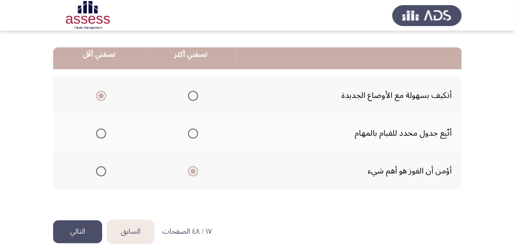
scroll to position [263, 0]
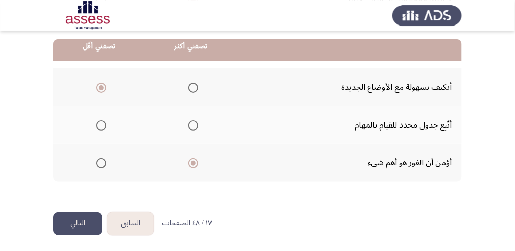
click at [89, 104] on button "التالي" at bounding box center [77, 223] width 49 height 23
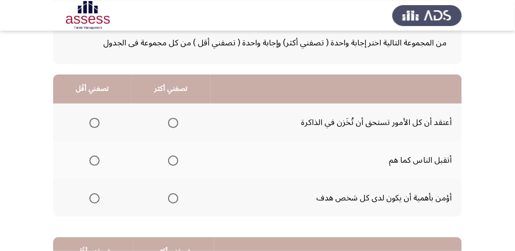
scroll to position [68, 0]
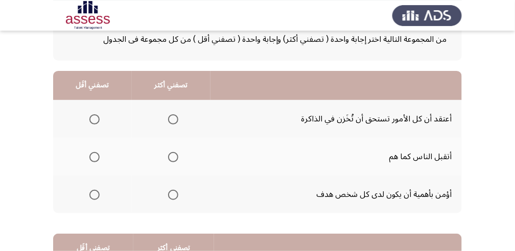
click at [170, 104] on span "Select an option" at bounding box center [173, 195] width 10 height 10
click at [170, 104] on input "Select an option" at bounding box center [173, 195] width 10 height 10
click at [92, 104] on span "Select an option" at bounding box center [94, 119] width 10 height 10
click at [92, 104] on input "Select an option" at bounding box center [94, 119] width 10 height 10
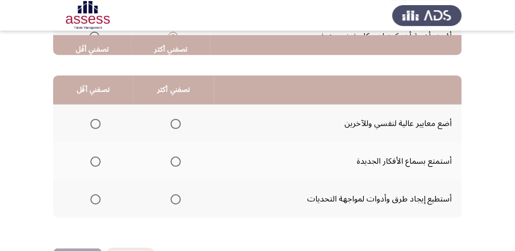
scroll to position [238, 0]
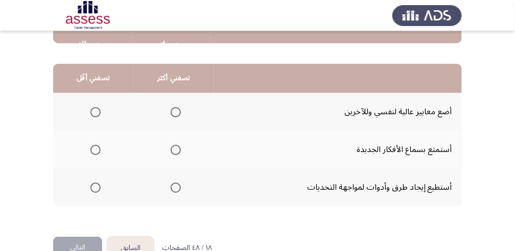
click at [173, 104] on span "Select an option" at bounding box center [176, 188] width 10 height 10
click at [173, 104] on input "Select an option" at bounding box center [176, 188] width 10 height 10
click at [97, 104] on span "Select an option" at bounding box center [95, 112] width 10 height 10
click at [97, 104] on input "Select an option" at bounding box center [95, 112] width 10 height 10
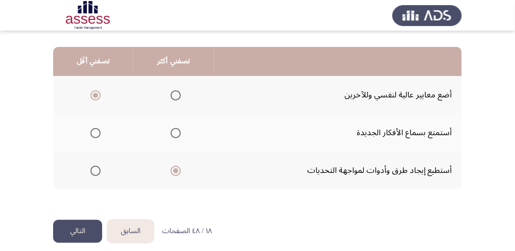
scroll to position [263, 0]
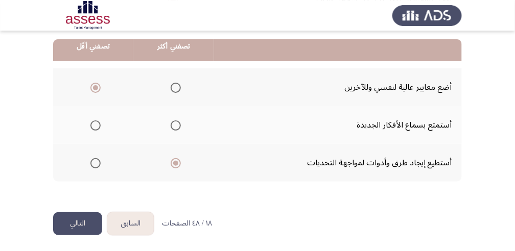
click at [78, 104] on button "التالي" at bounding box center [77, 223] width 49 height 23
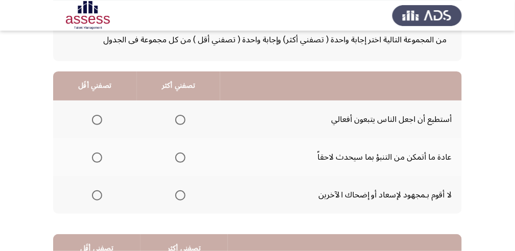
scroll to position [68, 0]
click at [176, 104] on span "Select an option" at bounding box center [180, 119] width 10 height 10
click at [176, 104] on input "Select an option" at bounding box center [180, 119] width 10 height 10
click at [97, 104] on span "Select an option" at bounding box center [97, 157] width 10 height 10
click at [97, 104] on input "Select an option" at bounding box center [97, 157] width 10 height 10
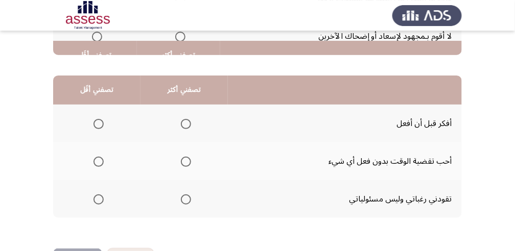
scroll to position [238, 0]
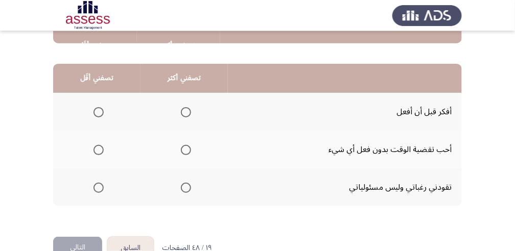
click at [183, 104] on span "Select an option" at bounding box center [186, 112] width 10 height 10
click at [183, 104] on input "Select an option" at bounding box center [186, 112] width 10 height 10
click at [100, 104] on span "Select an option" at bounding box center [98, 188] width 10 height 10
click at [100, 104] on input "Select an option" at bounding box center [98, 188] width 10 height 10
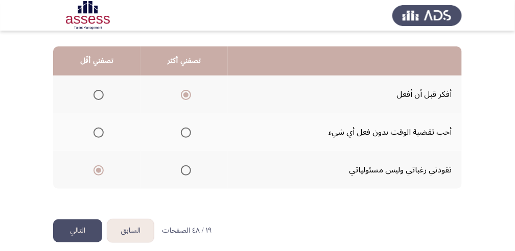
scroll to position [263, 0]
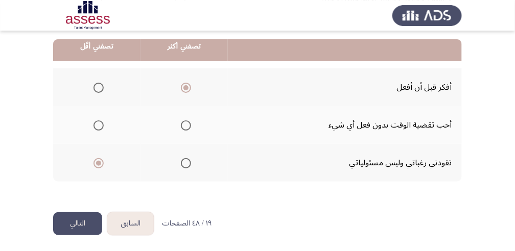
click at [69, 104] on button "التالي" at bounding box center [77, 223] width 49 height 23
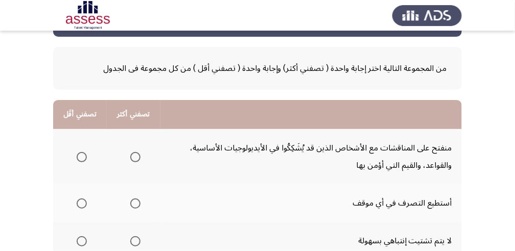
scroll to position [68, 0]
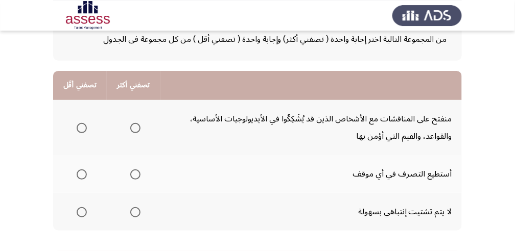
click at [132, 104] on span "Select an option" at bounding box center [135, 175] width 10 height 10
click at [132, 104] on input "Select an option" at bounding box center [135, 175] width 10 height 10
click at [77, 104] on span "Select an option" at bounding box center [82, 128] width 10 height 10
click at [77, 104] on input "Select an option" at bounding box center [82, 128] width 10 height 10
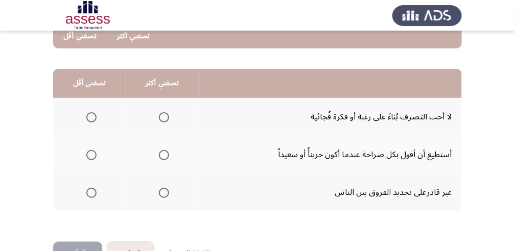
scroll to position [272, 0]
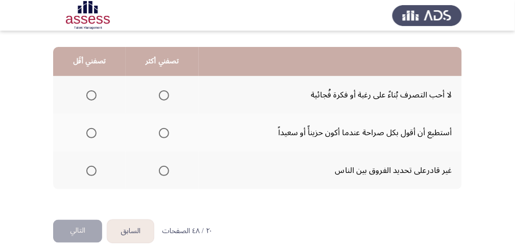
click at [167, 94] on span "Select an option" at bounding box center [164, 95] width 10 height 10
click at [167, 94] on input "Select an option" at bounding box center [164, 95] width 10 height 10
click at [91, 104] on span "Select an option" at bounding box center [91, 171] width 10 height 10
click at [91, 104] on input "Select an option" at bounding box center [91, 171] width 10 height 10
click at [84, 104] on button "التالي" at bounding box center [77, 231] width 49 height 23
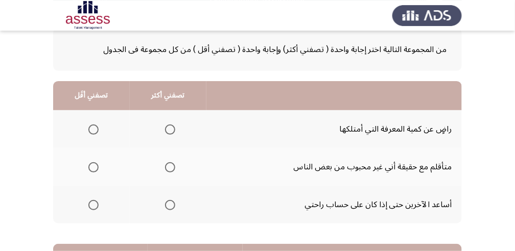
scroll to position [68, 0]
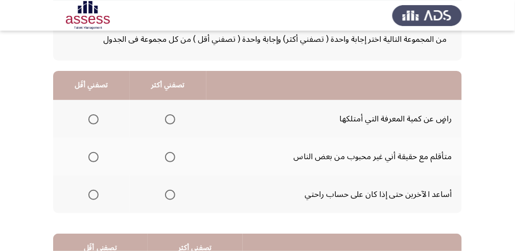
click at [166, 104] on span "Select an option" at bounding box center [170, 157] width 10 height 10
click at [166, 104] on input "Select an option" at bounding box center [170, 157] width 10 height 10
click at [94, 104] on span "Select an option" at bounding box center [93, 119] width 10 height 10
click at [94, 104] on input "Select an option" at bounding box center [93, 119] width 10 height 10
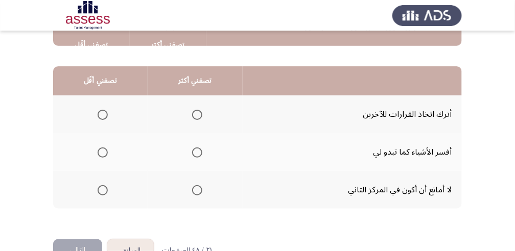
scroll to position [238, 0]
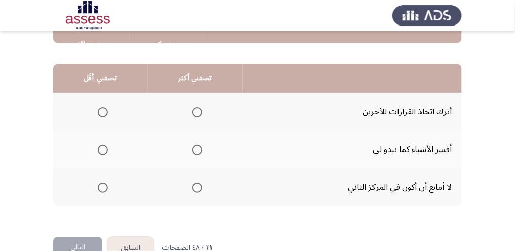
click at [197, 104] on span "Select an option" at bounding box center [197, 150] width 10 height 10
click at [197, 104] on input "Select an option" at bounding box center [197, 150] width 10 height 10
click at [103, 104] on span "Select an option" at bounding box center [103, 112] width 10 height 10
click at [103, 104] on input "Select an option" at bounding box center [103, 112] width 10 height 10
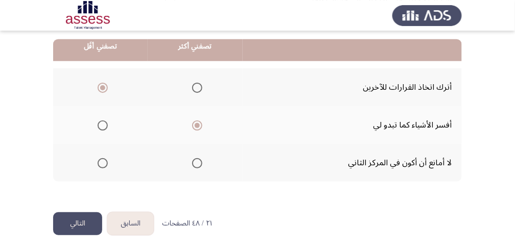
click at [86, 104] on button "التالي" at bounding box center [77, 223] width 49 height 23
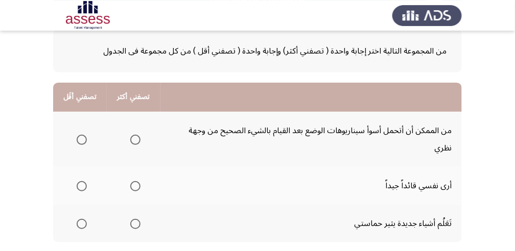
scroll to position [68, 0]
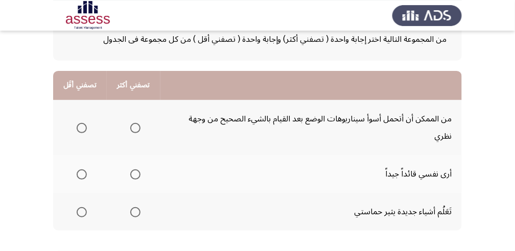
click at [130, 104] on span "Select an option" at bounding box center [135, 175] width 10 height 10
click at [130, 104] on input "Select an option" at bounding box center [135, 175] width 10 height 10
click at [80, 104] on span "Select an option" at bounding box center [82, 212] width 10 height 10
click at [80, 104] on input "Select an option" at bounding box center [82, 212] width 10 height 10
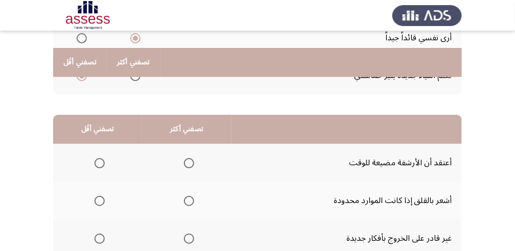
scroll to position [238, 0]
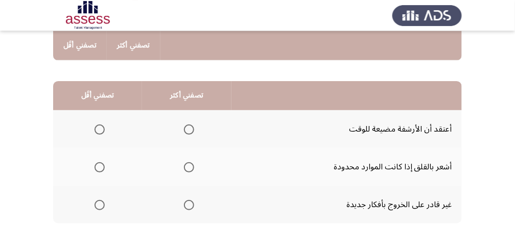
click at [97, 104] on span "Select an option" at bounding box center [99, 205] width 10 height 10
click at [97, 104] on input "Select an option" at bounding box center [99, 205] width 10 height 10
click at [194, 104] on th at bounding box center [186, 167] width 89 height 38
click at [190, 104] on span "Select an option" at bounding box center [189, 167] width 10 height 10
click at [190, 104] on input "Select an option" at bounding box center [189, 167] width 10 height 10
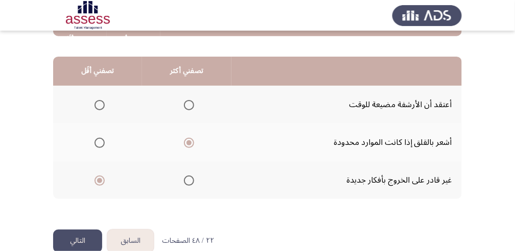
scroll to position [263, 0]
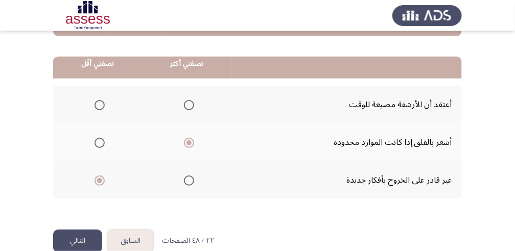
click at [70, 104] on button "التالي" at bounding box center [77, 241] width 49 height 23
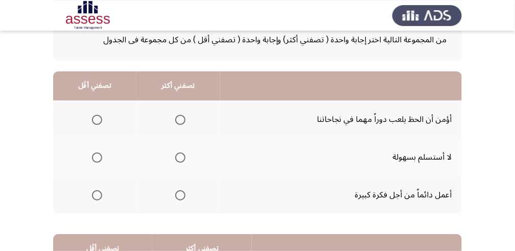
scroll to position [68, 0]
click at [181, 104] on span "Select an option" at bounding box center [180, 195] width 10 height 10
click at [181, 104] on input "Select an option" at bounding box center [180, 195] width 10 height 10
click at [95, 104] on span "Select an option" at bounding box center [97, 119] width 10 height 10
click at [95, 104] on input "Select an option" at bounding box center [97, 119] width 10 height 10
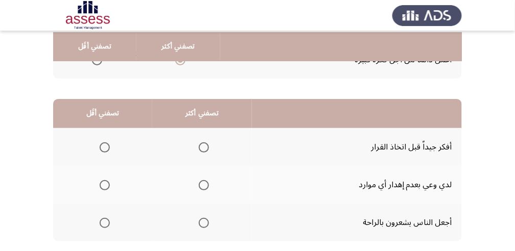
scroll to position [204, 0]
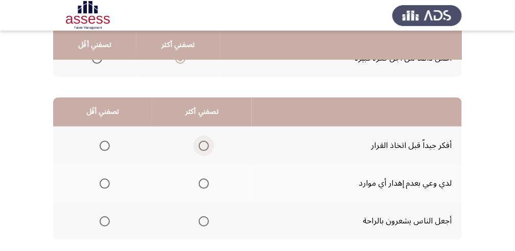
click at [207, 104] on span "Select an option" at bounding box center [204, 146] width 10 height 10
click at [207, 104] on input "Select an option" at bounding box center [204, 146] width 10 height 10
click at [103, 104] on span "Select an option" at bounding box center [105, 222] width 10 height 10
click at [103, 104] on input "Select an option" at bounding box center [105, 222] width 10 height 10
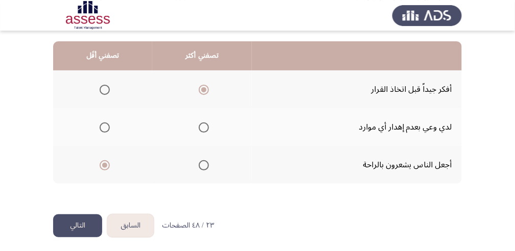
scroll to position [263, 0]
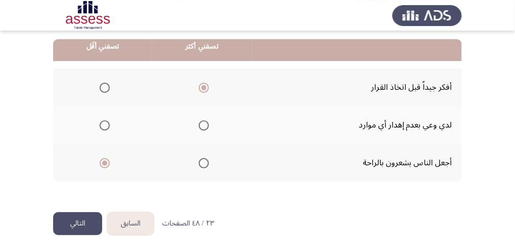
click at [67, 104] on button "التالي" at bounding box center [77, 223] width 49 height 23
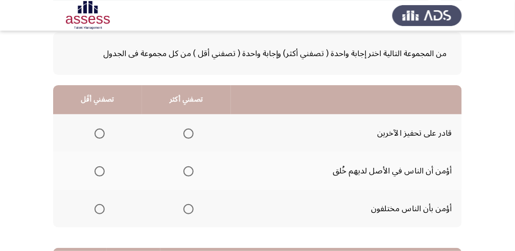
scroll to position [68, 0]
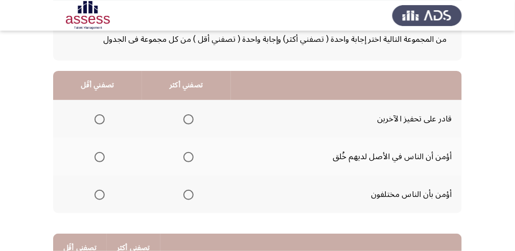
click at [192, 104] on span "Select an option" at bounding box center [188, 119] width 10 height 10
click at [192, 104] on input "Select an option" at bounding box center [188, 119] width 10 height 10
click at [97, 104] on span "Select an option" at bounding box center [99, 157] width 10 height 10
click at [97, 104] on input "Select an option" at bounding box center [99, 157] width 10 height 10
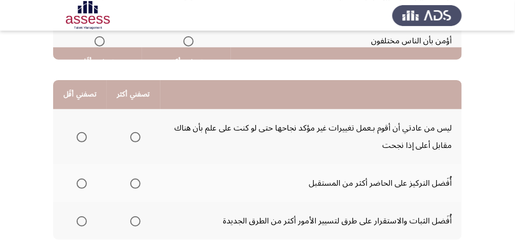
scroll to position [238, 0]
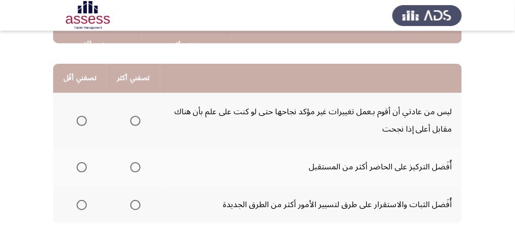
click at [82, 104] on span "Select an option" at bounding box center [82, 121] width 10 height 10
click at [82, 104] on input "Select an option" at bounding box center [82, 121] width 10 height 10
click at [137, 104] on span "Select an option" at bounding box center [135, 121] width 10 height 10
click at [137, 104] on input "Select an option" at bounding box center [135, 121] width 10 height 10
click at [83, 104] on span "Select an option" at bounding box center [82, 205] width 10 height 10
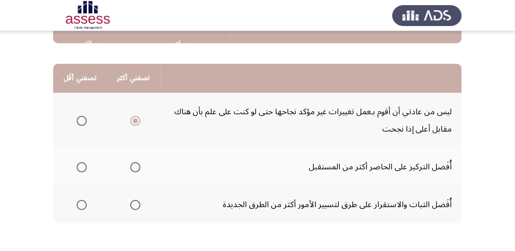
click at [83, 104] on input "Select an option" at bounding box center [82, 205] width 10 height 10
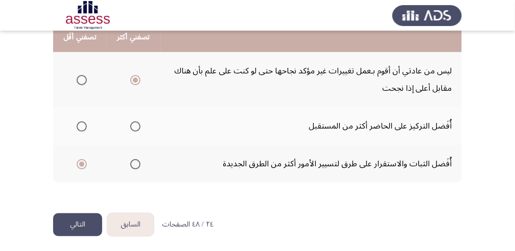
scroll to position [280, 0]
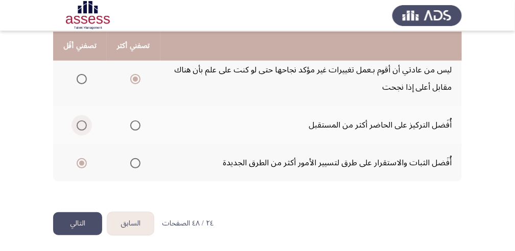
click at [82, 104] on span "Select an option" at bounding box center [82, 126] width 10 height 10
click at [82, 104] on input "Select an option" at bounding box center [82, 126] width 10 height 10
click at [80, 104] on mat-radio-group "Select an option" at bounding box center [80, 162] width 14 height 17
click at [80, 104] on span "Select an option" at bounding box center [82, 163] width 10 height 10
click at [80, 104] on input "Select an option" at bounding box center [82, 163] width 10 height 10
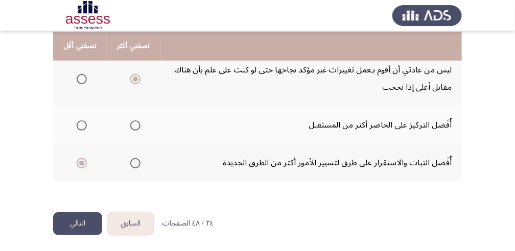
click at [82, 104] on button "التالي" at bounding box center [77, 223] width 49 height 23
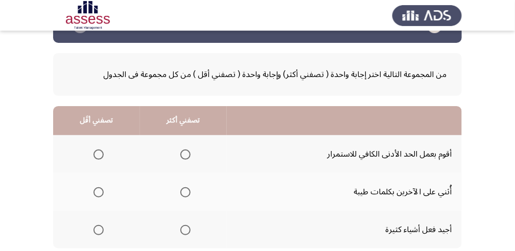
scroll to position [34, 0]
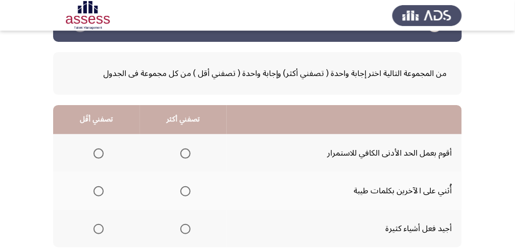
click at [187, 104] on span "Select an option" at bounding box center [185, 229] width 10 height 10
click at [187, 104] on input "Select an option" at bounding box center [185, 229] width 10 height 10
click at [96, 104] on span "Select an option" at bounding box center [98, 154] width 10 height 10
click at [96, 104] on input "Select an option" at bounding box center [98, 154] width 10 height 10
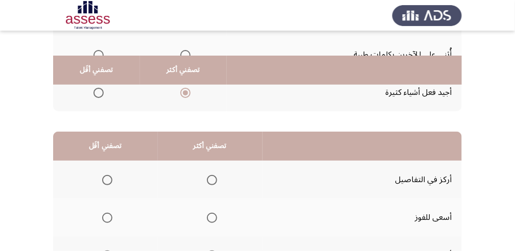
scroll to position [238, 0]
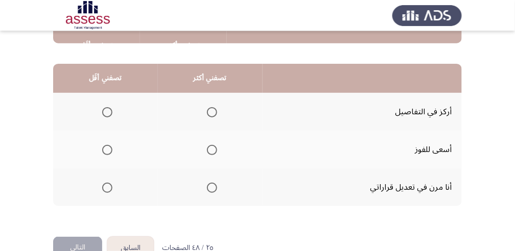
click at [211, 104] on span "Select an option" at bounding box center [212, 150] width 10 height 10
click at [211, 104] on input "Select an option" at bounding box center [212, 150] width 10 height 10
click at [109, 104] on span "Select an option" at bounding box center [107, 188] width 10 height 10
click at [109, 104] on input "Select an option" at bounding box center [107, 188] width 10 height 10
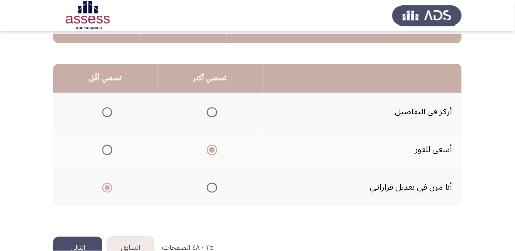
scroll to position [263, 0]
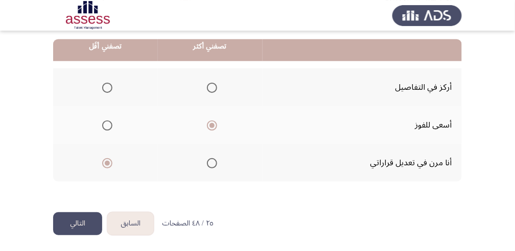
click at [87, 104] on button "التالي" at bounding box center [77, 223] width 49 height 23
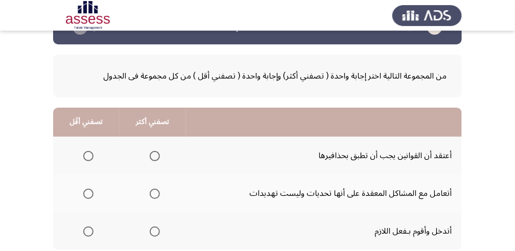
scroll to position [68, 0]
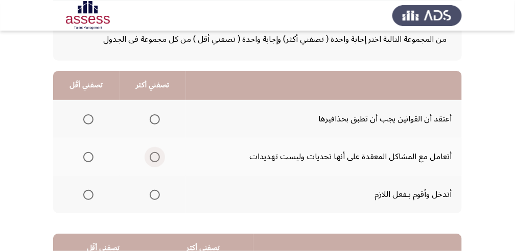
click at [156, 104] on span "Select an option" at bounding box center [155, 157] width 10 height 10
click at [156, 104] on input "Select an option" at bounding box center [155, 157] width 10 height 10
click at [90, 104] on span "Select an option" at bounding box center [88, 119] width 10 height 10
click at [90, 104] on input "Select an option" at bounding box center [88, 119] width 10 height 10
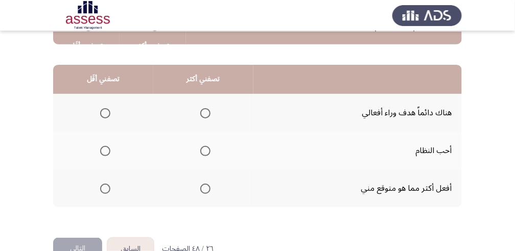
scroll to position [238, 0]
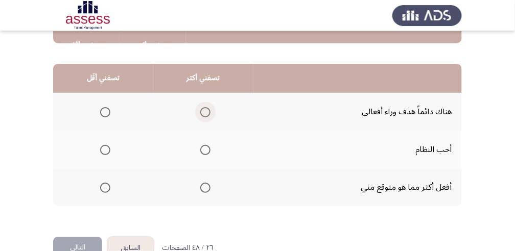
click at [207, 104] on span "Select an option" at bounding box center [205, 112] width 10 height 10
click at [207, 104] on input "Select an option" at bounding box center [205, 112] width 10 height 10
click at [206, 104] on span "Select an option" at bounding box center [205, 188] width 10 height 10
click at [206, 104] on input "Select an option" at bounding box center [205, 188] width 10 height 10
click at [203, 104] on span "Select an option" at bounding box center [205, 112] width 10 height 10
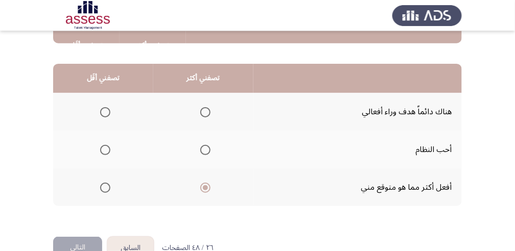
click at [203, 104] on input "Select an option" at bounding box center [205, 112] width 10 height 10
click at [109, 104] on span "Select an option" at bounding box center [105, 188] width 10 height 10
click at [109, 104] on input "Select an option" at bounding box center [105, 188] width 10 height 10
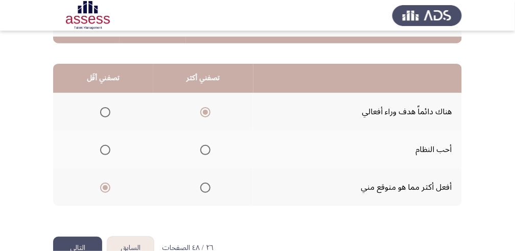
scroll to position [263, 0]
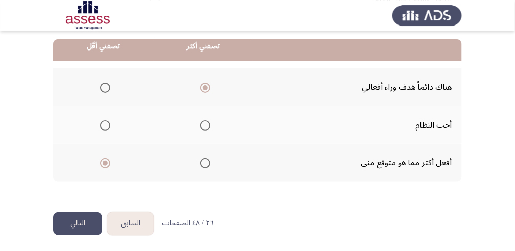
click at [76, 104] on button "التالي" at bounding box center [77, 223] width 49 height 23
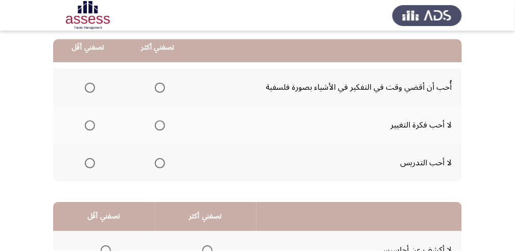
scroll to position [102, 0]
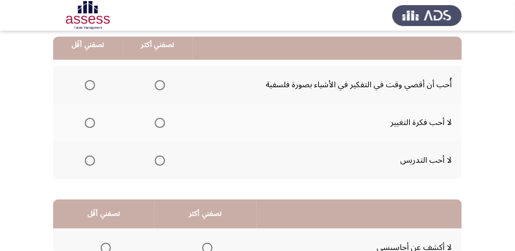
click at [84, 104] on label "Select an option" at bounding box center [88, 161] width 14 height 10
click at [85, 104] on input "Select an option" at bounding box center [90, 161] width 10 height 10
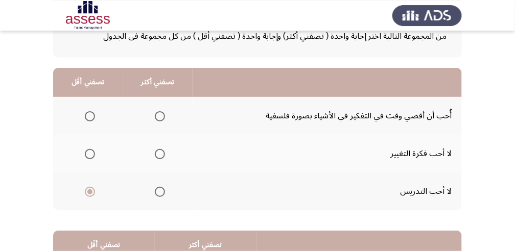
scroll to position [68, 0]
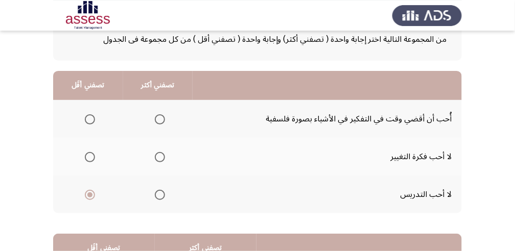
click at [158, 104] on span "Select an option" at bounding box center [160, 119] width 10 height 10
click at [158, 104] on input "Select an option" at bounding box center [160, 119] width 10 height 10
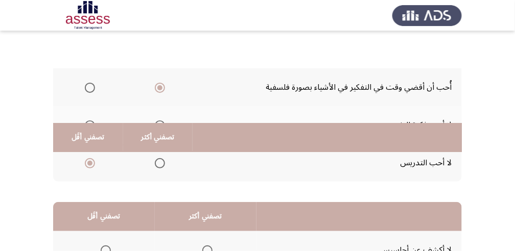
scroll to position [238, 0]
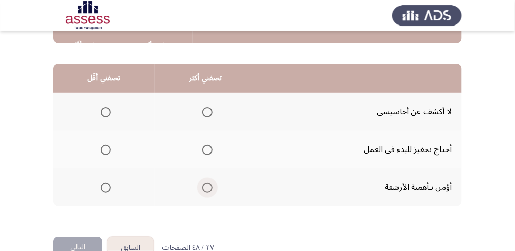
click at [210, 104] on span "Select an option" at bounding box center [207, 188] width 10 height 10
click at [210, 104] on input "Select an option" at bounding box center [207, 188] width 10 height 10
click at [107, 104] on span "Select an option" at bounding box center [106, 150] width 10 height 10
click at [107, 104] on input "Select an option" at bounding box center [106, 150] width 10 height 10
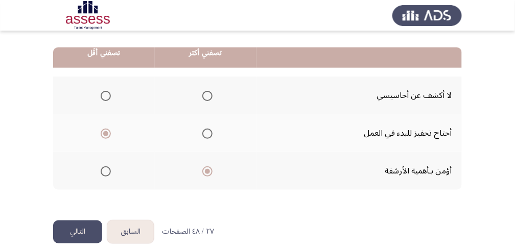
scroll to position [263, 0]
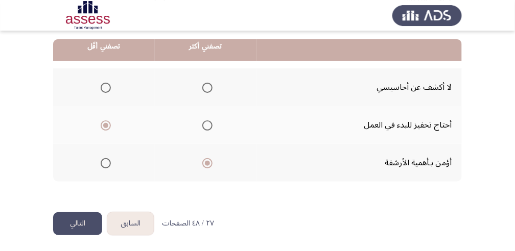
click at [66, 104] on button "التالي" at bounding box center [77, 223] width 49 height 23
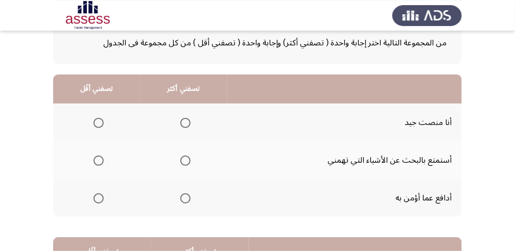
scroll to position [68, 0]
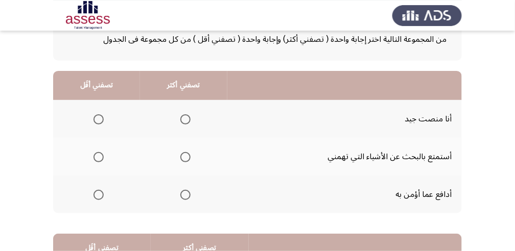
click at [182, 104] on span "Select an option" at bounding box center [185, 119] width 10 height 10
click at [182, 104] on input "Select an option" at bounding box center [185, 119] width 10 height 10
click at [101, 104] on span "Select an option" at bounding box center [98, 157] width 10 height 10
click at [101, 104] on input "Select an option" at bounding box center [98, 157] width 10 height 10
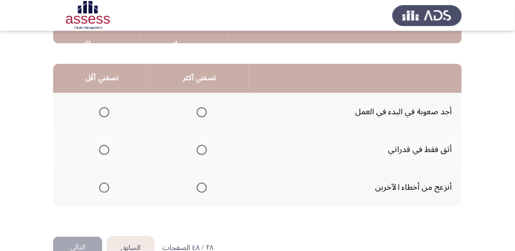
scroll to position [238, 0]
click at [205, 104] on span "Select an option" at bounding box center [202, 188] width 10 height 10
click at [205, 104] on input "Select an option" at bounding box center [202, 188] width 10 height 10
click at [99, 104] on span "Select an option" at bounding box center [104, 112] width 10 height 10
click at [99, 104] on input "Select an option" at bounding box center [104, 112] width 10 height 10
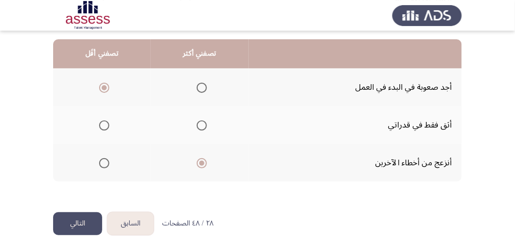
scroll to position [263, 0]
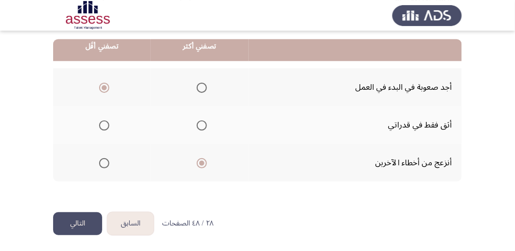
click at [67, 104] on button "التالي" at bounding box center [77, 223] width 49 height 23
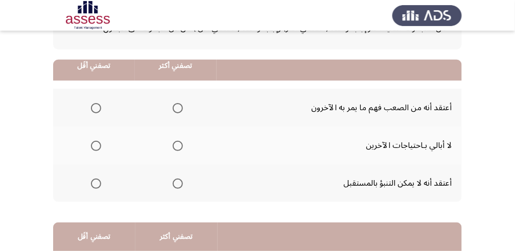
scroll to position [102, 0]
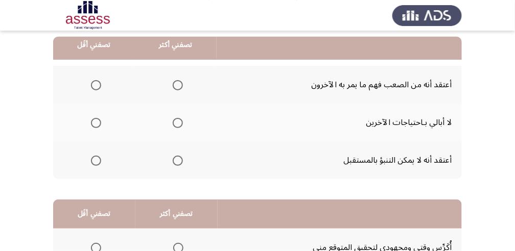
click at [173, 86] on span "Select an option" at bounding box center [178, 85] width 10 height 10
click at [173, 86] on input "Select an option" at bounding box center [178, 85] width 10 height 10
click at [92, 104] on span "Select an option" at bounding box center [96, 161] width 10 height 10
click at [92, 104] on input "Select an option" at bounding box center [96, 161] width 10 height 10
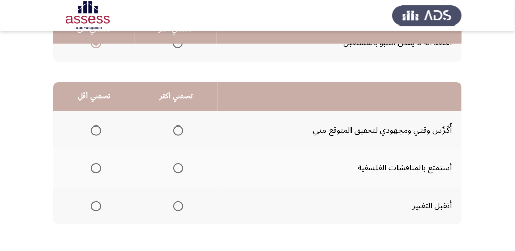
scroll to position [238, 0]
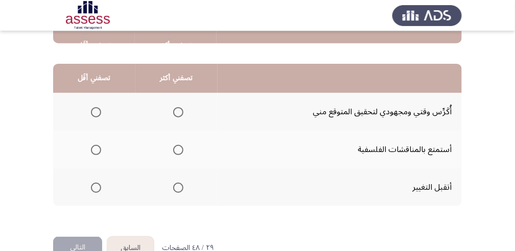
click at [181, 104] on span "Select an option" at bounding box center [178, 112] width 10 height 10
click at [181, 104] on input "Select an option" at bounding box center [178, 112] width 10 height 10
click at [94, 104] on span "Select an option" at bounding box center [96, 188] width 10 height 10
click at [94, 104] on input "Select an option" at bounding box center [96, 188] width 10 height 10
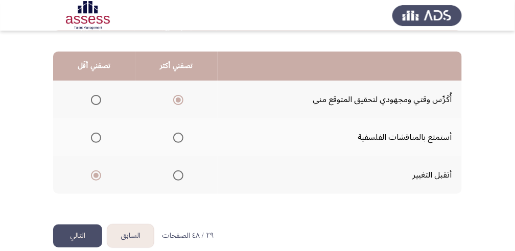
scroll to position [263, 0]
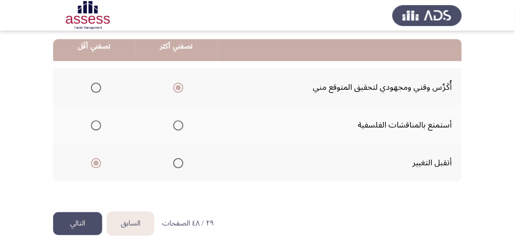
click at [75, 104] on button "التالي" at bounding box center [77, 223] width 49 height 23
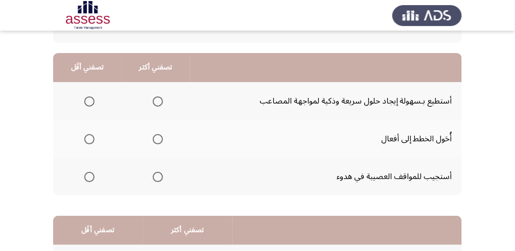
scroll to position [102, 0]
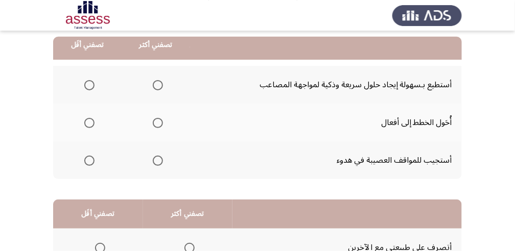
click at [160, 86] on span "Select an option" at bounding box center [158, 85] width 10 height 10
click at [160, 86] on input "Select an option" at bounding box center [158, 85] width 10 height 10
click at [86, 104] on span "Select an option" at bounding box center [89, 161] width 10 height 10
click at [86, 104] on input "Select an option" at bounding box center [89, 161] width 10 height 10
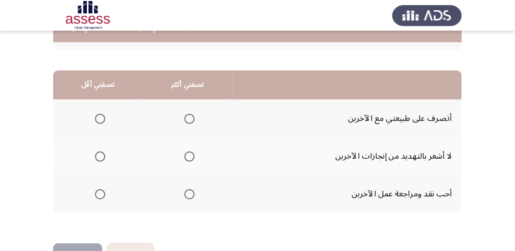
scroll to position [238, 0]
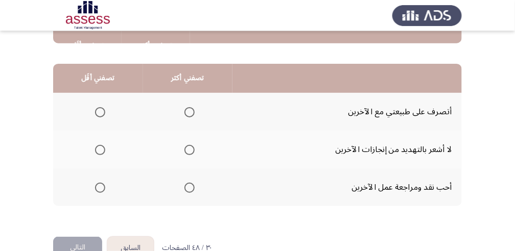
click at [193, 104] on span "Select an option" at bounding box center [189, 112] width 10 height 10
click at [193, 104] on input "Select an option" at bounding box center [189, 112] width 10 height 10
click at [102, 104] on span "Select an option" at bounding box center [100, 188] width 10 height 10
click at [102, 104] on input "Select an option" at bounding box center [100, 188] width 10 height 10
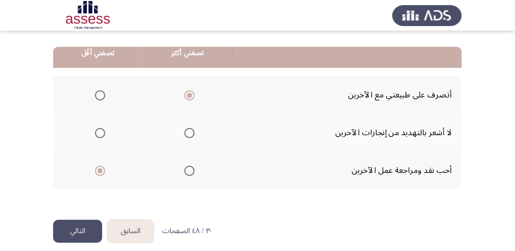
scroll to position [263, 0]
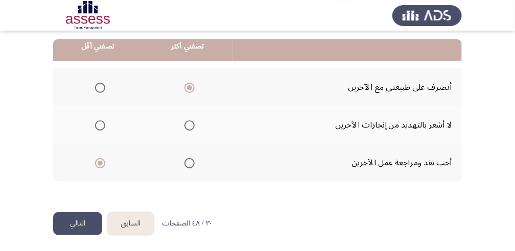
click at [77, 104] on button "التالي" at bounding box center [77, 223] width 49 height 23
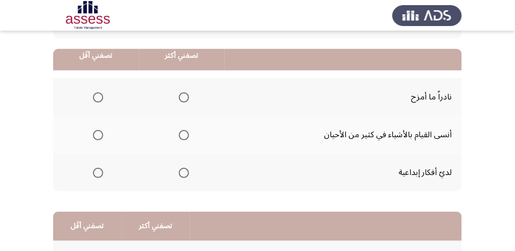
scroll to position [102, 0]
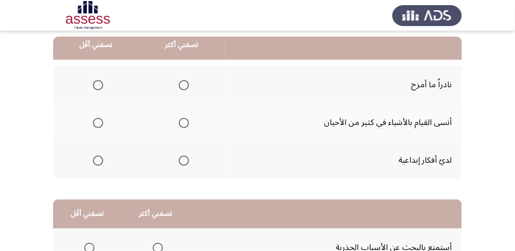
click at [183, 104] on span "Select an option" at bounding box center [184, 161] width 10 height 10
click at [183, 104] on input "Select an option" at bounding box center [184, 161] width 10 height 10
click at [102, 86] on span "Select an option" at bounding box center [98, 85] width 10 height 10
click at [102, 86] on input "Select an option" at bounding box center [98, 85] width 10 height 10
click at [100, 104] on span "Select an option" at bounding box center [98, 123] width 10 height 10
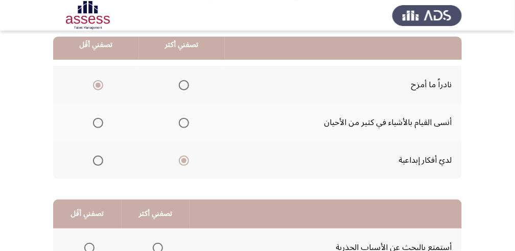
click at [100, 104] on input "Select an option" at bounding box center [98, 123] width 10 height 10
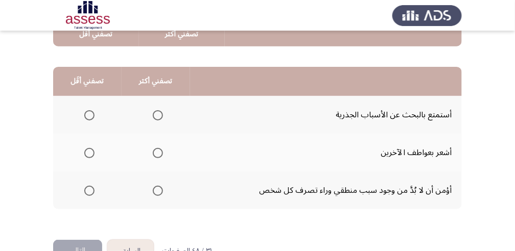
scroll to position [238, 0]
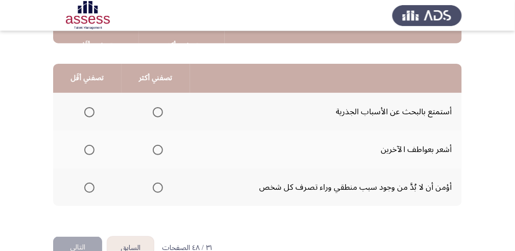
click at [158, 104] on span "Select an option" at bounding box center [158, 112] width 10 height 10
click at [158, 104] on input "Select an option" at bounding box center [158, 112] width 10 height 10
click at [86, 104] on span "Select an option" at bounding box center [89, 188] width 10 height 10
click at [86, 104] on input "Select an option" at bounding box center [89, 188] width 10 height 10
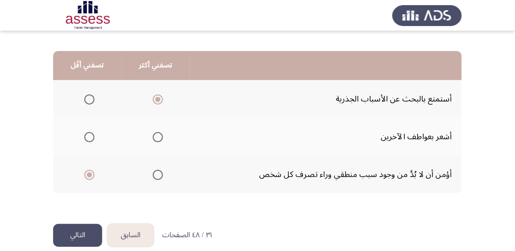
scroll to position [263, 0]
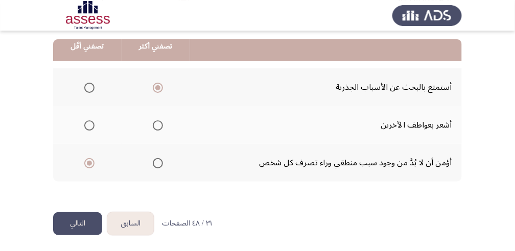
click at [79, 104] on button "التالي" at bounding box center [77, 223] width 49 height 23
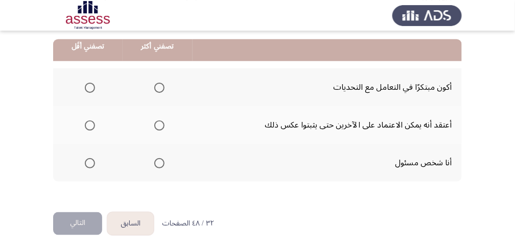
click at [130, 104] on button "السابق" at bounding box center [130, 223] width 46 height 23
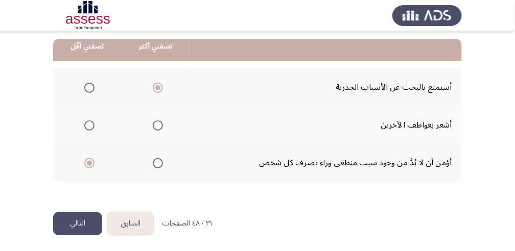
click at [84, 104] on span "Select an option" at bounding box center [89, 126] width 10 height 10
click at [84, 104] on input "Select an option" at bounding box center [89, 126] width 10 height 10
click at [86, 104] on span "Select an option" at bounding box center [89, 163] width 10 height 10
click at [86, 104] on input "Select an option" at bounding box center [89, 163] width 10 height 10
click at [76, 104] on button "التالي" at bounding box center [77, 223] width 49 height 23
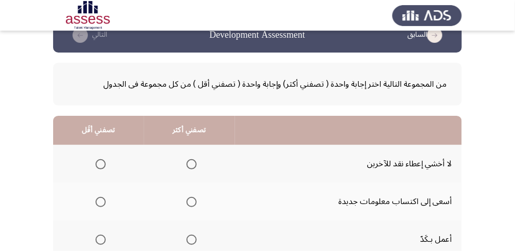
scroll to position [34, 0]
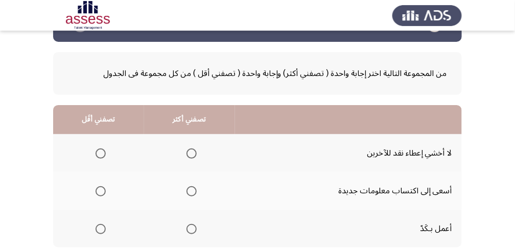
click at [195, 104] on span "Select an option" at bounding box center [191, 191] width 10 height 10
click at [195, 104] on input "Select an option" at bounding box center [191, 191] width 10 height 10
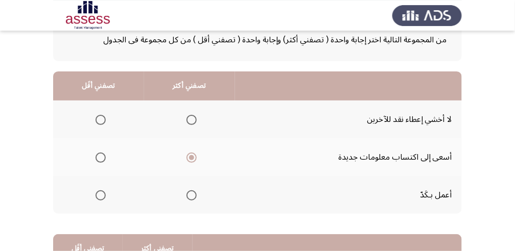
scroll to position [68, 0]
click at [97, 104] on span "Select an option" at bounding box center [101, 119] width 10 height 10
click at [97, 104] on input "Select an option" at bounding box center [101, 119] width 10 height 10
click at [99, 104] on span "Select an option" at bounding box center [101, 195] width 10 height 10
click at [99, 104] on input "Select an option" at bounding box center [101, 195] width 10 height 10
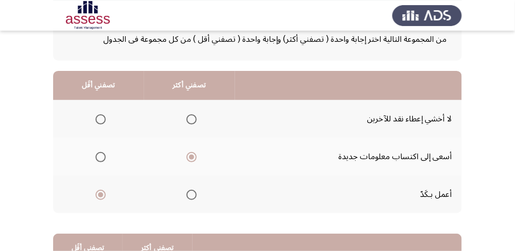
click at [102, 104] on span "Select an option" at bounding box center [101, 119] width 10 height 10
click at [102, 104] on input "Select an option" at bounding box center [101, 119] width 10 height 10
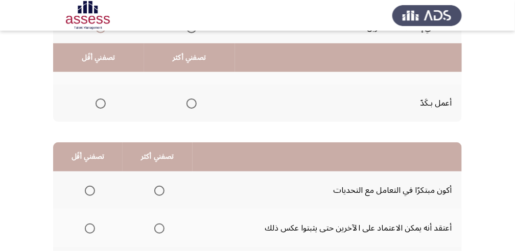
scroll to position [204, 0]
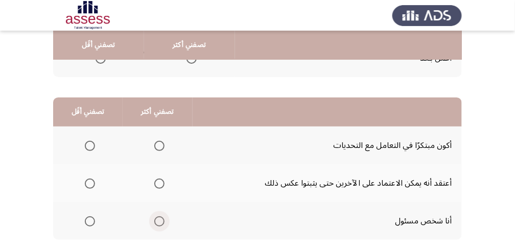
click at [154, 104] on span "Select an option" at bounding box center [159, 222] width 10 height 10
click at [154, 104] on input "Select an option" at bounding box center [159, 222] width 10 height 10
click at [93, 104] on span "Select an option" at bounding box center [90, 184] width 10 height 10
click at [93, 104] on input "Select an option" at bounding box center [90, 184] width 10 height 10
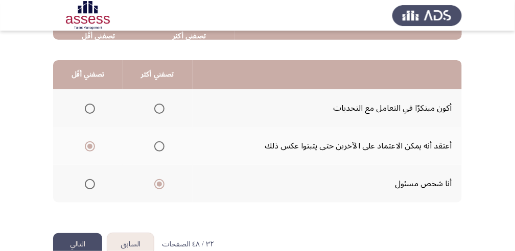
scroll to position [263, 0]
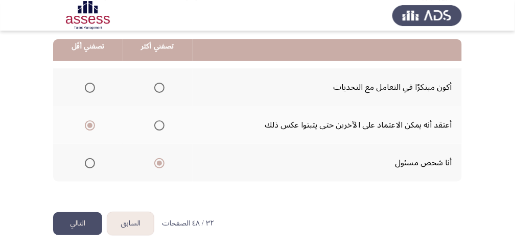
click at [75, 104] on button "التالي" at bounding box center [77, 223] width 49 height 23
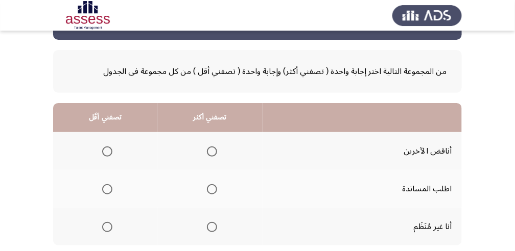
scroll to position [68, 0]
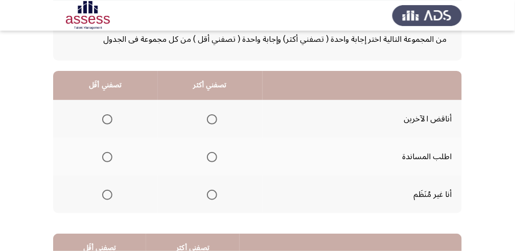
click at [208, 104] on span "Select an option" at bounding box center [212, 195] width 10 height 10
click at [208, 104] on input "Select an option" at bounding box center [212, 195] width 10 height 10
click at [103, 104] on span "Select an option" at bounding box center [107, 157] width 10 height 10
click at [103, 104] on input "Select an option" at bounding box center [107, 157] width 10 height 10
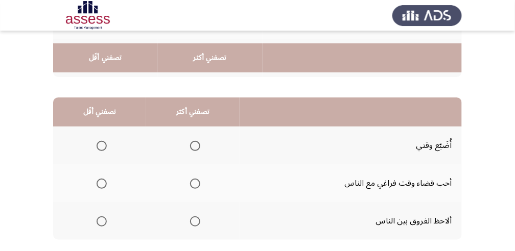
scroll to position [238, 0]
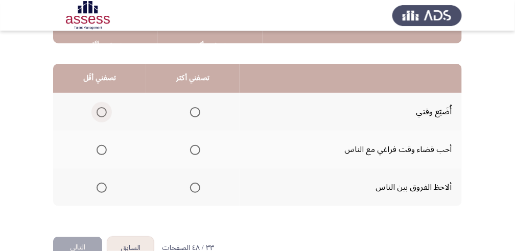
click at [106, 104] on span "Select an option" at bounding box center [102, 112] width 10 height 10
click at [106, 104] on input "Select an option" at bounding box center [102, 112] width 10 height 10
click at [197, 104] on span "Select an option" at bounding box center [195, 188] width 10 height 10
click at [197, 104] on input "Select an option" at bounding box center [195, 188] width 10 height 10
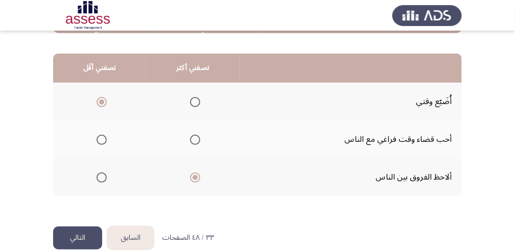
scroll to position [263, 0]
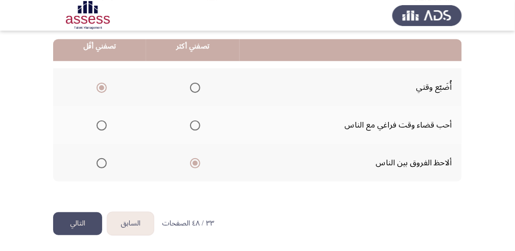
click at [79, 104] on button "التالي" at bounding box center [77, 223] width 49 height 23
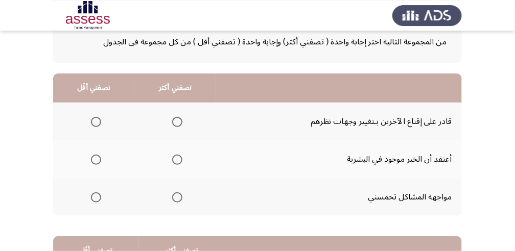
scroll to position [68, 0]
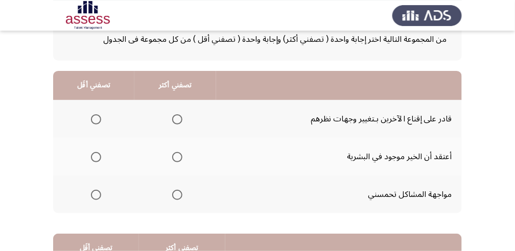
click at [176, 104] on span "Select an option" at bounding box center [177, 195] width 10 height 10
click at [176, 104] on input "Select an option" at bounding box center [177, 195] width 10 height 10
click at [98, 104] on span "Select an option" at bounding box center [96, 157] width 10 height 10
click at [98, 104] on input "Select an option" at bounding box center [96, 157] width 10 height 10
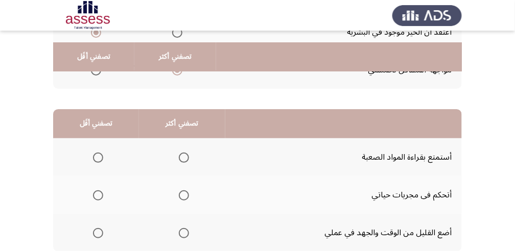
scroll to position [204, 0]
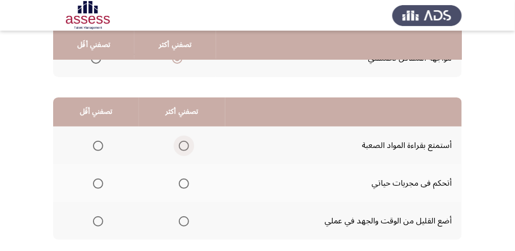
click at [184, 104] on span "Select an option" at bounding box center [184, 146] width 10 height 10
click at [184, 104] on input "Select an option" at bounding box center [184, 146] width 10 height 10
click at [97, 104] on span "Select an option" at bounding box center [98, 222] width 10 height 10
click at [97, 104] on input "Select an option" at bounding box center [98, 222] width 10 height 10
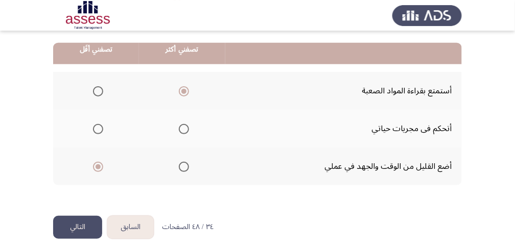
scroll to position [263, 0]
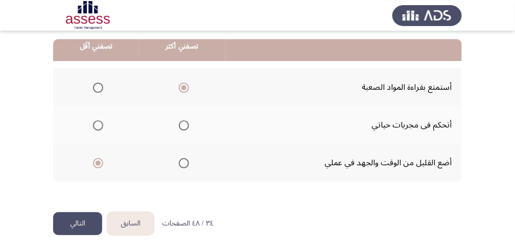
click at [85, 104] on button "التالي" at bounding box center [77, 223] width 49 height 23
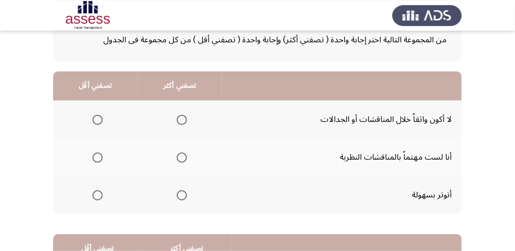
scroll to position [68, 0]
click at [177, 104] on span "Select an option" at bounding box center [182, 157] width 10 height 10
click at [177, 104] on input "Select an option" at bounding box center [182, 157] width 10 height 10
click at [96, 104] on span "Select an option" at bounding box center [97, 119] width 10 height 10
click at [96, 104] on input "Select an option" at bounding box center [97, 119] width 10 height 10
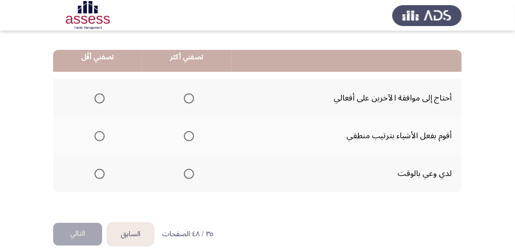
scroll to position [263, 0]
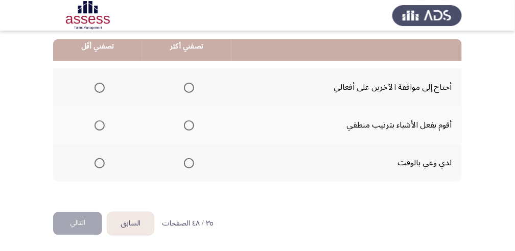
click at [187, 104] on span "Select an option" at bounding box center [189, 126] width 10 height 10
click at [187, 104] on input "Select an option" at bounding box center [189, 126] width 10 height 10
click at [103, 86] on span "Select an option" at bounding box center [99, 88] width 10 height 10
click at [103, 86] on input "Select an option" at bounding box center [99, 88] width 10 height 10
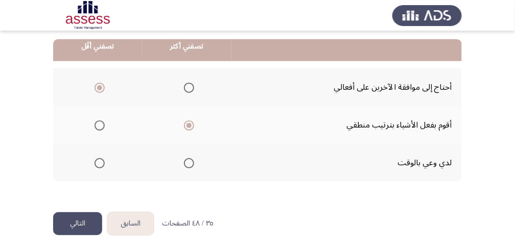
click at [84, 104] on button "التالي" at bounding box center [77, 223] width 49 height 23
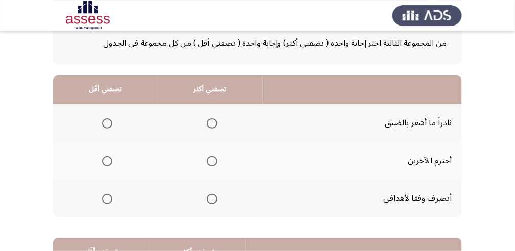
scroll to position [68, 0]
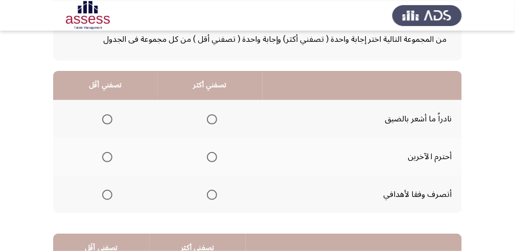
click at [207, 104] on span "Select an option" at bounding box center [212, 195] width 10 height 10
click at [207, 104] on input "Select an option" at bounding box center [212, 195] width 10 height 10
click at [108, 104] on span "Select an option" at bounding box center [107, 119] width 10 height 10
click at [108, 104] on input "Select an option" at bounding box center [107, 119] width 10 height 10
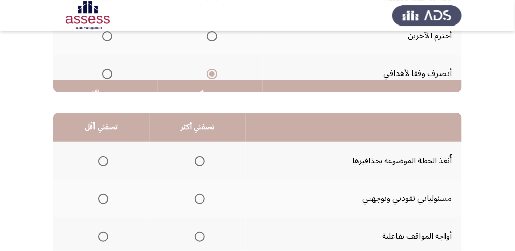
scroll to position [238, 0]
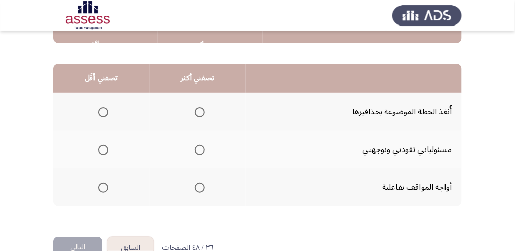
click at [195, 104] on span "Select an option" at bounding box center [200, 188] width 10 height 10
click at [195, 104] on input "Select an option" at bounding box center [200, 188] width 10 height 10
click at [104, 104] on span "Select an option" at bounding box center [103, 112] width 10 height 10
click at [104, 104] on input "Select an option" at bounding box center [103, 112] width 10 height 10
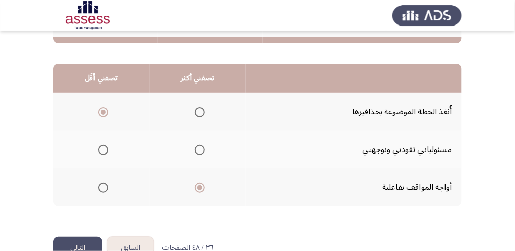
scroll to position [263, 0]
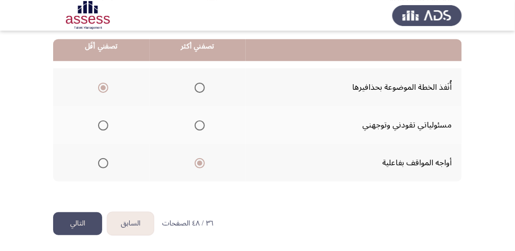
click at [83, 104] on button "التالي" at bounding box center [77, 223] width 49 height 23
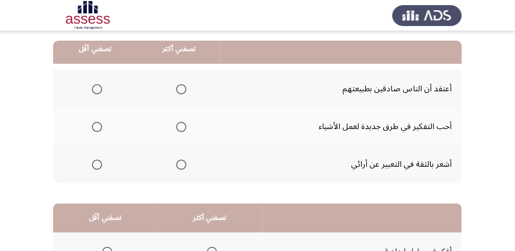
scroll to position [102, 0]
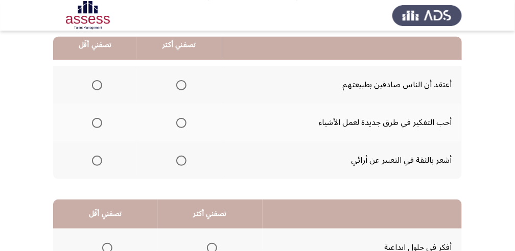
click at [100, 86] on span "Select an option" at bounding box center [97, 85] width 10 height 10
click at [100, 86] on input "Select an option" at bounding box center [97, 85] width 10 height 10
click at [174, 104] on label "Select an option" at bounding box center [179, 123] width 14 height 10
click at [176, 104] on input "Select an option" at bounding box center [181, 123] width 10 height 10
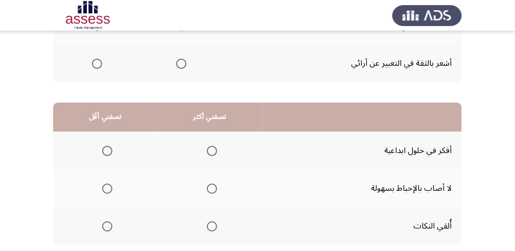
scroll to position [204, 0]
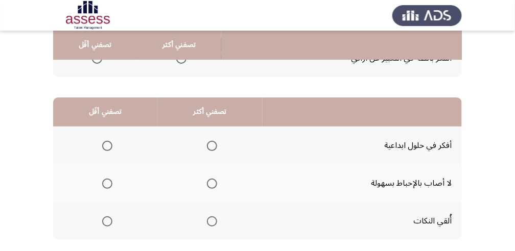
click at [210, 104] on span "Select an option" at bounding box center [212, 146] width 10 height 10
click at [210, 104] on input "Select an option" at bounding box center [212, 146] width 10 height 10
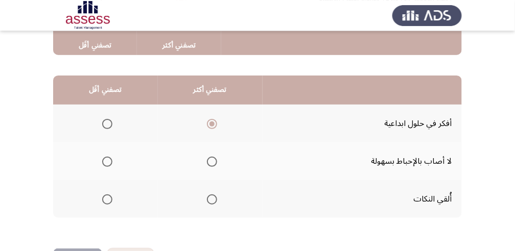
scroll to position [238, 0]
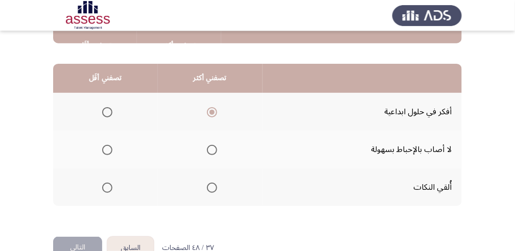
click at [112, 104] on span "Select an option" at bounding box center [107, 188] width 10 height 10
click at [112, 104] on input "Select an option" at bounding box center [107, 188] width 10 height 10
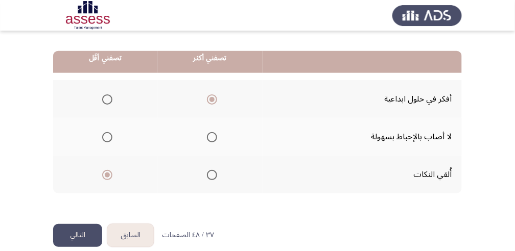
scroll to position [263, 0]
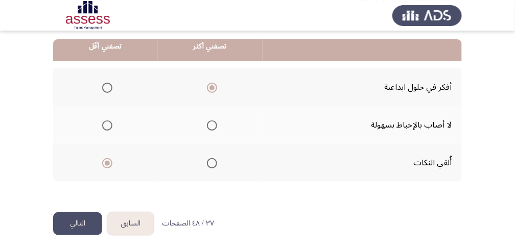
click at [67, 104] on button "التالي" at bounding box center [77, 223] width 49 height 23
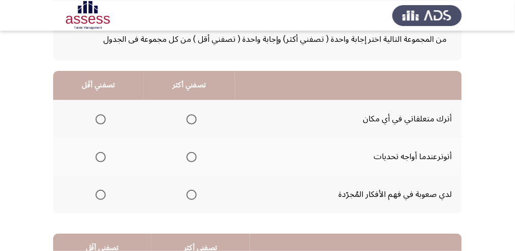
scroll to position [102, 0]
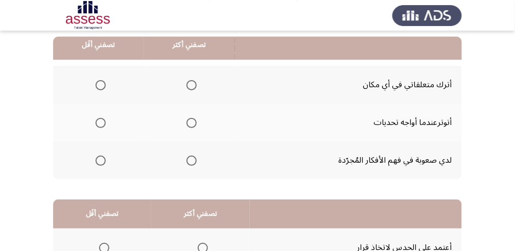
click at [103, 104] on span "Select an option" at bounding box center [101, 123] width 10 height 10
click at [103, 104] on input "Select an option" at bounding box center [101, 123] width 10 height 10
drag, startPoint x: 338, startPoint y: 160, endPoint x: 374, endPoint y: 158, distance: 36.3
click at [308, 104] on td "لدي صعوبة في فهم الأفكار المُجرّدة" at bounding box center [348, 160] width 227 height 38
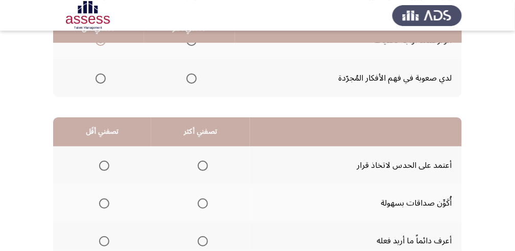
scroll to position [204, 0]
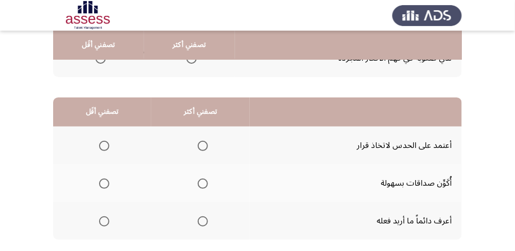
click at [207, 104] on span "Select an option" at bounding box center [203, 222] width 10 height 10
click at [207, 104] on input "Select an option" at bounding box center [203, 222] width 10 height 10
click at [104, 104] on span "Select an option" at bounding box center [104, 146] width 10 height 10
click at [104, 104] on input "Select an option" at bounding box center [104, 146] width 10 height 10
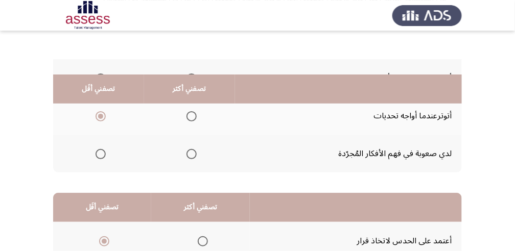
scroll to position [102, 0]
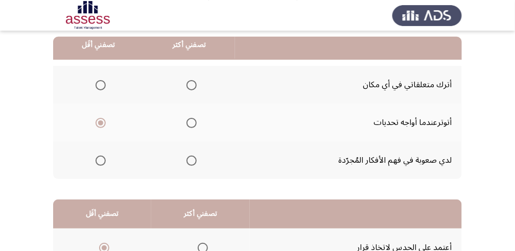
click at [194, 104] on span "Select an option" at bounding box center [191, 161] width 10 height 10
click at [194, 104] on input "Select an option" at bounding box center [191, 161] width 10 height 10
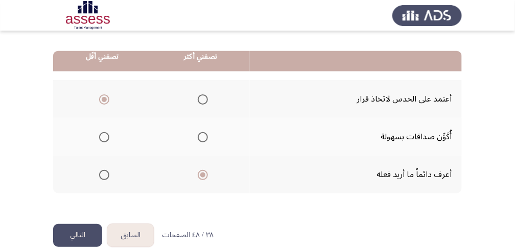
scroll to position [263, 0]
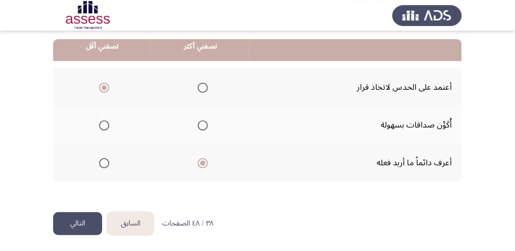
click at [89, 104] on button "التالي" at bounding box center [77, 223] width 49 height 23
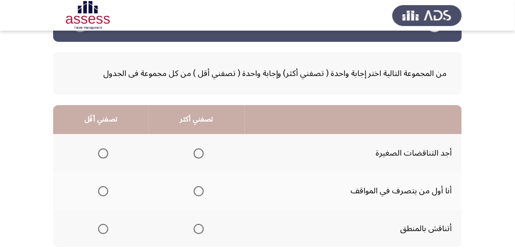
scroll to position [68, 0]
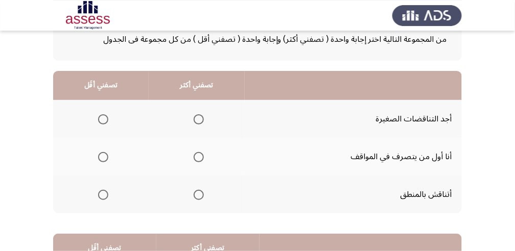
click at [202, 104] on span "Select an option" at bounding box center [199, 157] width 10 height 10
click at [202, 104] on input "Select an option" at bounding box center [199, 157] width 10 height 10
click at [103, 104] on span "Select an option" at bounding box center [103, 195] width 10 height 10
click at [103, 104] on input "Select an option" at bounding box center [103, 195] width 10 height 10
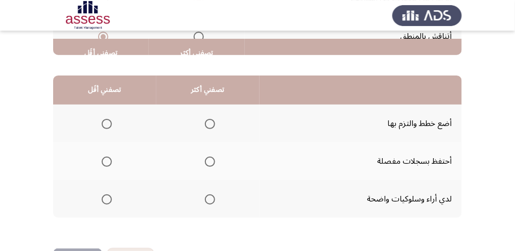
scroll to position [238, 0]
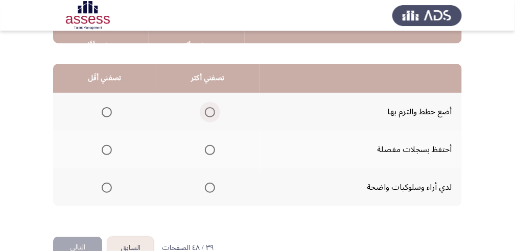
click at [210, 104] on span "Select an option" at bounding box center [210, 112] width 10 height 10
click at [210, 104] on input "Select an option" at bounding box center [210, 112] width 10 height 10
click at [109, 104] on span "Select an option" at bounding box center [107, 150] width 10 height 10
click at [109, 104] on input "Select an option" at bounding box center [107, 150] width 10 height 10
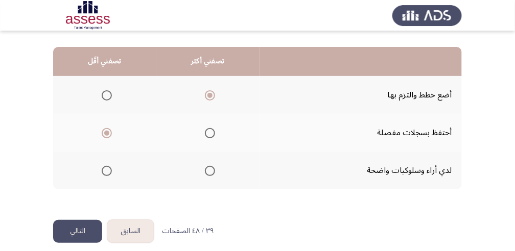
scroll to position [263, 0]
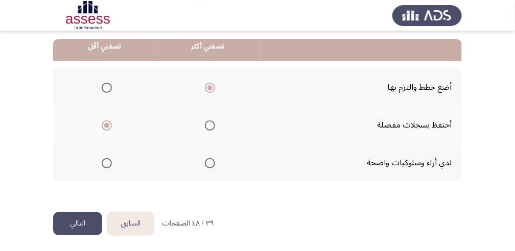
click at [66, 104] on button "التالي" at bounding box center [77, 223] width 49 height 23
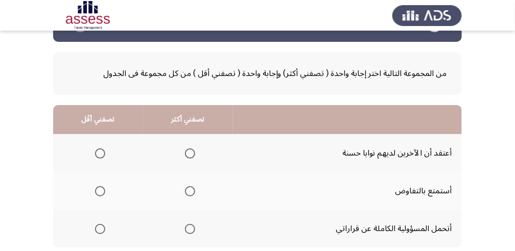
scroll to position [68, 0]
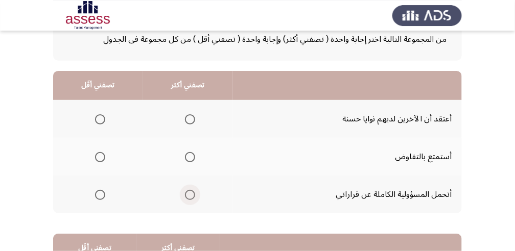
click at [186, 104] on span "Select an option" at bounding box center [190, 195] width 10 height 10
click at [186, 104] on input "Select an option" at bounding box center [190, 195] width 10 height 10
click at [99, 104] on span "Select an option" at bounding box center [100, 119] width 10 height 10
click at [99, 104] on input "Select an option" at bounding box center [100, 119] width 10 height 10
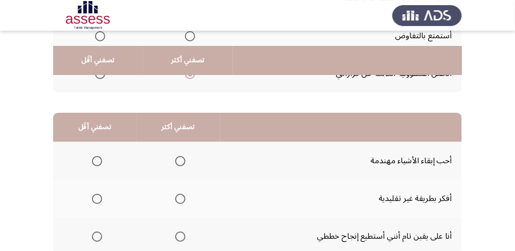
scroll to position [204, 0]
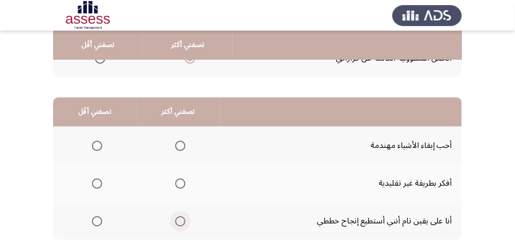
click at [176, 104] on span "Select an option" at bounding box center [180, 222] width 10 height 10
click at [176, 104] on input "Select an option" at bounding box center [180, 222] width 10 height 10
click at [92, 104] on span "Select an option" at bounding box center [97, 146] width 10 height 10
click at [92, 104] on input "Select an option" at bounding box center [97, 146] width 10 height 10
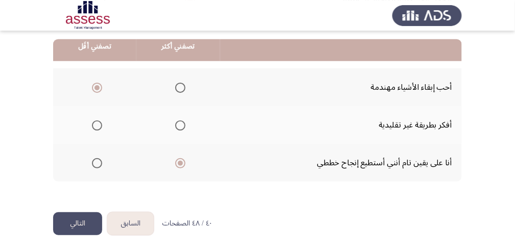
scroll to position [263, 0]
click at [74, 104] on button "التالي" at bounding box center [77, 223] width 49 height 23
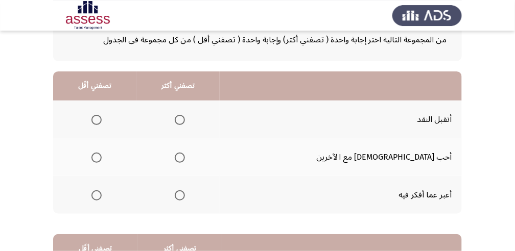
scroll to position [68, 0]
click at [185, 104] on span "Select an option" at bounding box center [180, 119] width 10 height 10
click at [185, 104] on input "Select an option" at bounding box center [180, 119] width 10 height 10
click at [102, 104] on span "Select an option" at bounding box center [96, 195] width 10 height 10
click at [102, 104] on input "Select an option" at bounding box center [96, 195] width 10 height 10
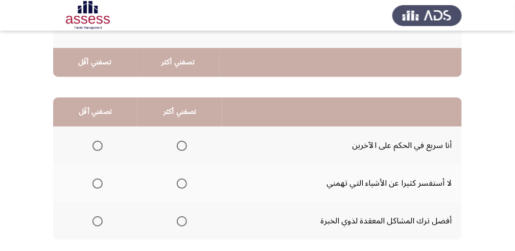
scroll to position [238, 0]
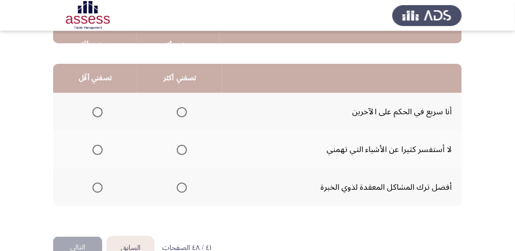
click at [179, 104] on span "Select an option" at bounding box center [182, 188] width 10 height 10
click at [179, 104] on input "Select an option" at bounding box center [182, 188] width 10 height 10
click at [101, 104] on span "Select an option" at bounding box center [97, 112] width 10 height 10
click at [101, 104] on input "Select an option" at bounding box center [97, 112] width 10 height 10
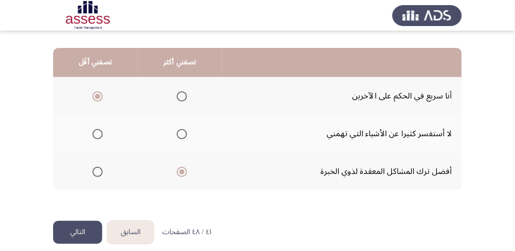
scroll to position [263, 0]
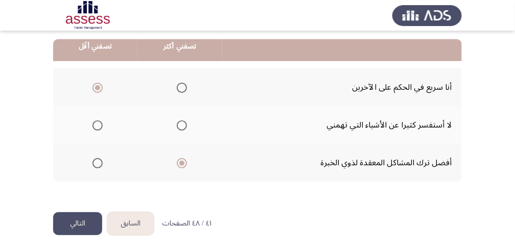
click at [66, 104] on button "التالي" at bounding box center [77, 223] width 49 height 23
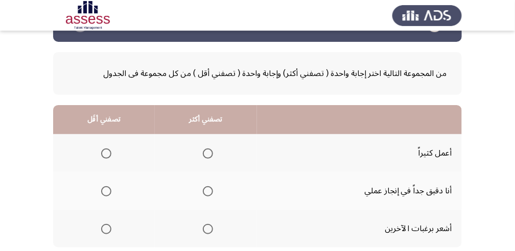
scroll to position [68, 0]
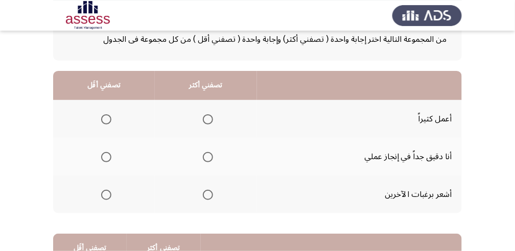
click at [106, 104] on span "Select an option" at bounding box center [106, 195] width 10 height 10
click at [106, 104] on input "Select an option" at bounding box center [106, 195] width 10 height 10
click at [201, 104] on label "Select an option" at bounding box center [206, 157] width 14 height 10
click at [203, 104] on input "Select an option" at bounding box center [208, 157] width 10 height 10
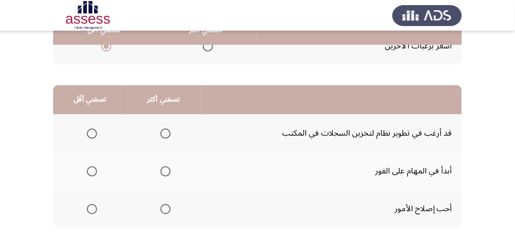
scroll to position [238, 0]
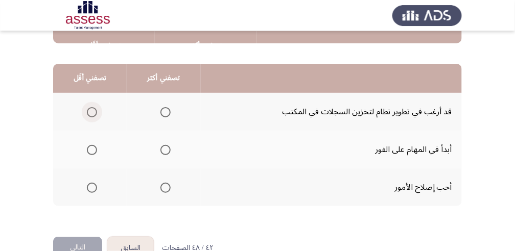
click at [89, 104] on span "Select an option" at bounding box center [92, 112] width 10 height 10
click at [89, 104] on input "Select an option" at bounding box center [92, 112] width 10 height 10
click at [167, 104] on span "Select an option" at bounding box center [165, 150] width 10 height 10
click at [167, 104] on input "Select an option" at bounding box center [165, 150] width 10 height 10
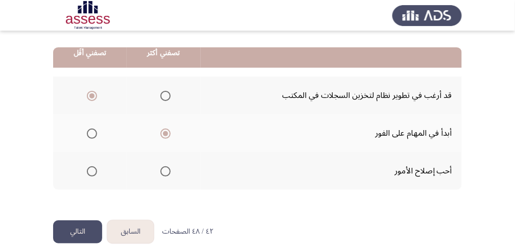
scroll to position [263, 0]
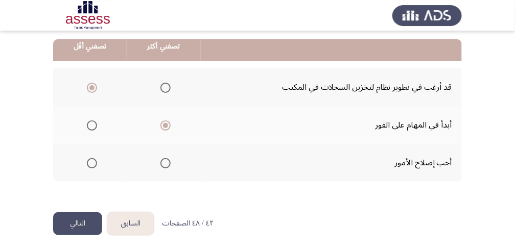
click at [86, 104] on button "التالي" at bounding box center [77, 223] width 49 height 23
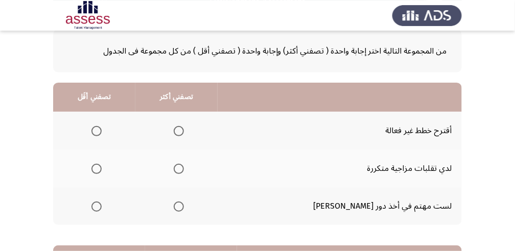
scroll to position [68, 0]
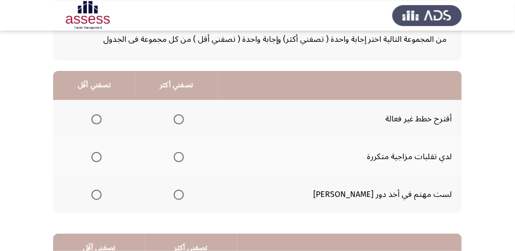
click at [308, 104] on td "أقترح خطط غير فعالة" at bounding box center [340, 119] width 244 height 38
click at [184, 104] on span "Select an option" at bounding box center [179, 157] width 10 height 10
click at [184, 104] on input "Select an option" at bounding box center [179, 157] width 10 height 10
click at [99, 104] on span "Select an option" at bounding box center [96, 119] width 10 height 10
click at [99, 104] on input "Select an option" at bounding box center [96, 119] width 10 height 10
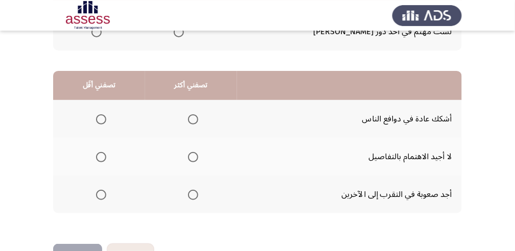
scroll to position [238, 0]
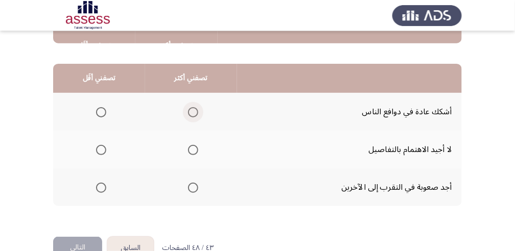
click at [188, 104] on span "Select an option" at bounding box center [193, 112] width 10 height 10
click at [188, 104] on input "Select an option" at bounding box center [193, 112] width 10 height 10
click at [98, 104] on span "Select an option" at bounding box center [101, 150] width 10 height 10
click at [98, 104] on input "Select an option" at bounding box center [101, 150] width 10 height 10
click at [97, 104] on span "Select an option" at bounding box center [101, 188] width 10 height 10
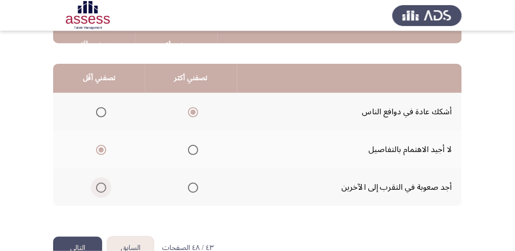
click at [97, 104] on input "Select an option" at bounding box center [101, 188] width 10 height 10
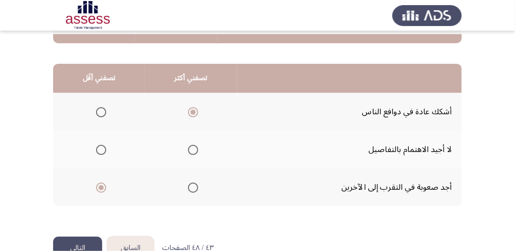
scroll to position [263, 0]
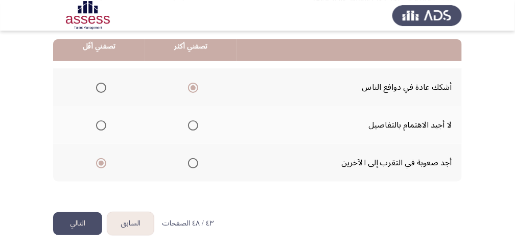
click at [85, 104] on button "التالي" at bounding box center [77, 223] width 49 height 23
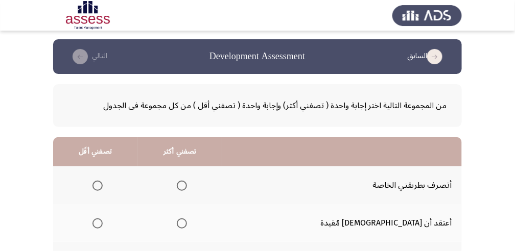
scroll to position [102, 0]
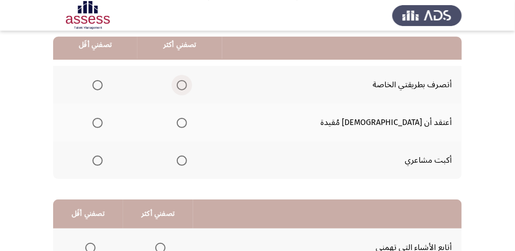
click at [187, 85] on span "Select an option" at bounding box center [182, 85] width 10 height 10
click at [187, 85] on input "Select an option" at bounding box center [182, 85] width 10 height 10
click at [103, 104] on span "Select an option" at bounding box center [97, 123] width 10 height 10
click at [103, 104] on input "Select an option" at bounding box center [97, 123] width 10 height 10
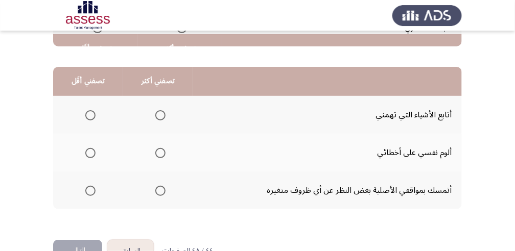
scroll to position [238, 0]
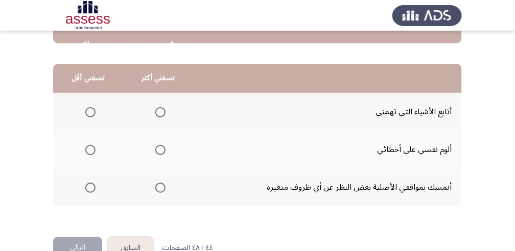
click at [164, 104] on span "Select an option" at bounding box center [160, 112] width 10 height 10
click at [164, 104] on input "Select an option" at bounding box center [160, 112] width 10 height 10
click at [91, 104] on span "Select an option" at bounding box center [90, 150] width 10 height 10
click at [91, 104] on input "Select an option" at bounding box center [90, 150] width 10 height 10
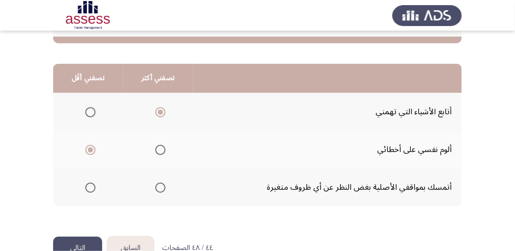
scroll to position [263, 0]
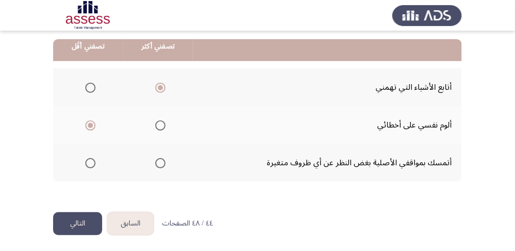
click at [74, 104] on button "التالي" at bounding box center [77, 223] width 49 height 23
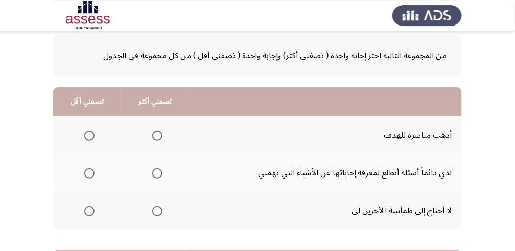
scroll to position [68, 0]
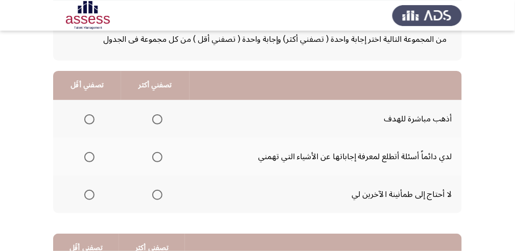
click at [160, 104] on span "Select an option" at bounding box center [157, 119] width 10 height 10
click at [160, 104] on input "Select an option" at bounding box center [157, 119] width 10 height 10
click at [92, 104] on span "Select an option" at bounding box center [89, 195] width 10 height 10
click at [92, 104] on input "Select an option" at bounding box center [89, 195] width 10 height 10
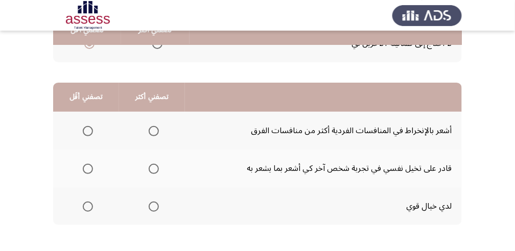
scroll to position [204, 0]
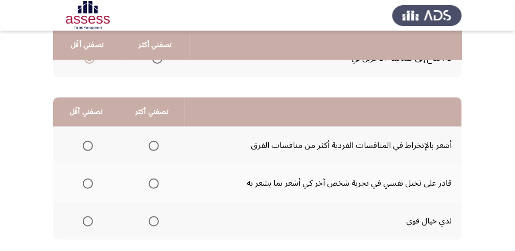
click at [150, 104] on span "Select an option" at bounding box center [154, 222] width 10 height 10
click at [150, 104] on input "Select an option" at bounding box center [154, 222] width 10 height 10
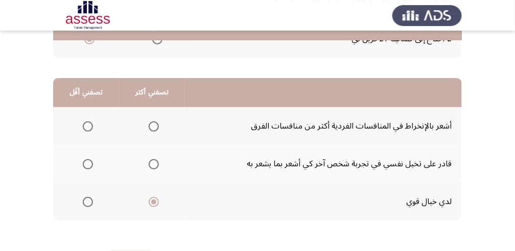
scroll to position [238, 0]
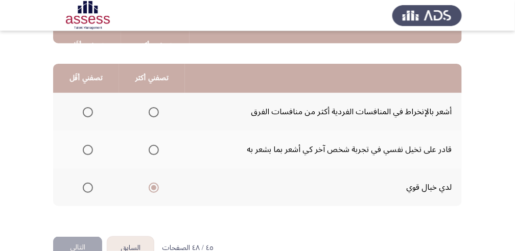
click at [88, 104] on span "Select an option" at bounding box center [88, 112] width 10 height 10
click at [88, 104] on input "Select an option" at bounding box center [88, 112] width 10 height 10
click at [149, 104] on span "Select an option" at bounding box center [154, 150] width 10 height 10
click at [149, 104] on input "Select an option" at bounding box center [154, 150] width 10 height 10
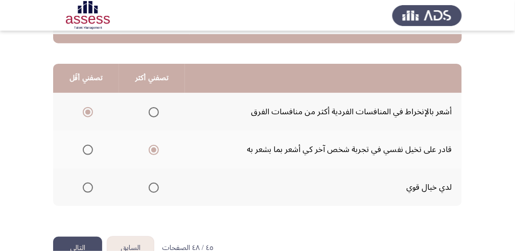
scroll to position [263, 0]
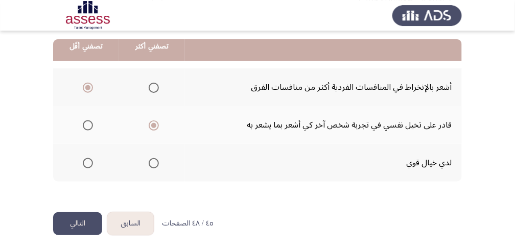
click at [82, 104] on button "التالي" at bounding box center [77, 223] width 49 height 23
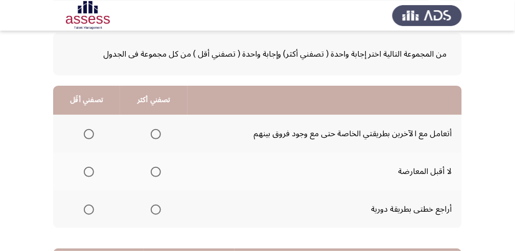
scroll to position [68, 0]
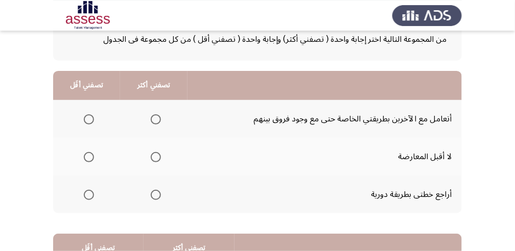
click at [308, 104] on td "أراجع خطتى بطريقة دورية" at bounding box center [324, 195] width 274 height 38
click at [157, 104] on span "Select an option" at bounding box center [156, 195] width 10 height 10
click at [157, 104] on input "Select an option" at bounding box center [156, 195] width 10 height 10
click at [88, 104] on span "Select an option" at bounding box center [89, 157] width 10 height 10
click at [88, 104] on input "Select an option" at bounding box center [89, 157] width 10 height 10
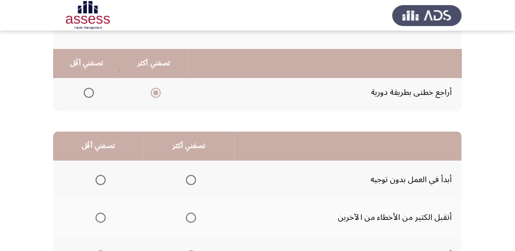
scroll to position [238, 0]
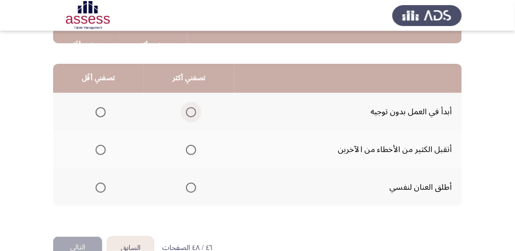
click at [190, 104] on span "Select an option" at bounding box center [191, 112] width 10 height 10
click at [190, 104] on input "Select an option" at bounding box center [191, 112] width 10 height 10
click at [97, 104] on span "Select an option" at bounding box center [101, 150] width 10 height 10
click at [97, 104] on input "Select an option" at bounding box center [101, 150] width 10 height 10
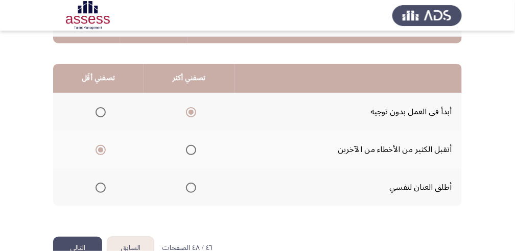
scroll to position [263, 0]
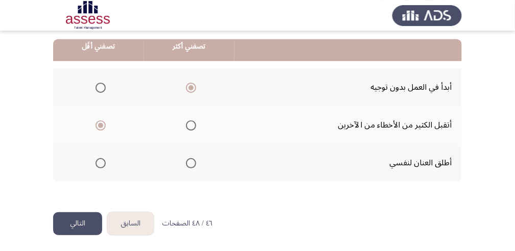
click at [79, 104] on button "التالي" at bounding box center [77, 223] width 49 height 23
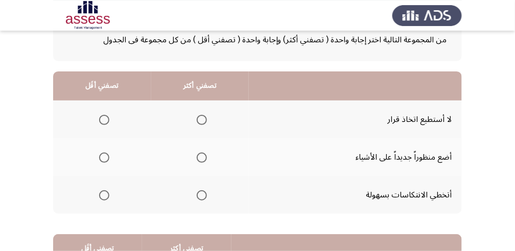
scroll to position [68, 0]
click at [203, 104] on span "Select an option" at bounding box center [202, 195] width 10 height 10
click at [203, 104] on input "Select an option" at bounding box center [202, 195] width 10 height 10
click at [105, 104] on span "Select an option" at bounding box center [104, 119] width 10 height 10
click at [105, 104] on input "Select an option" at bounding box center [104, 119] width 10 height 10
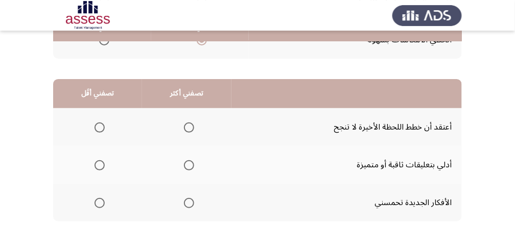
scroll to position [238, 0]
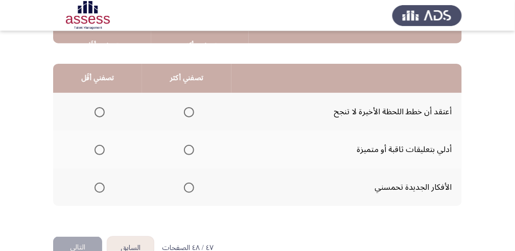
click at [102, 104] on span "Select an option" at bounding box center [99, 112] width 10 height 10
click at [102, 104] on input "Select an option" at bounding box center [99, 112] width 10 height 10
click at [188, 104] on span "Select an option" at bounding box center [189, 150] width 10 height 10
click at [188, 104] on input "Select an option" at bounding box center [189, 150] width 10 height 10
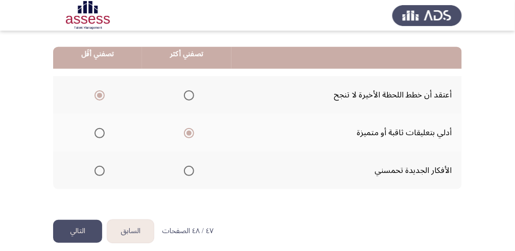
scroll to position [263, 0]
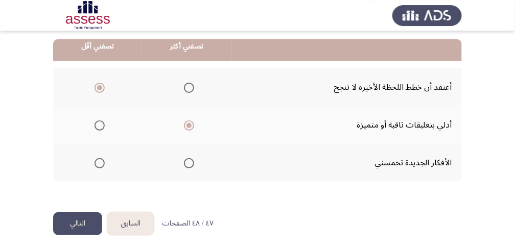
click at [84, 104] on button "التالي" at bounding box center [77, 223] width 49 height 23
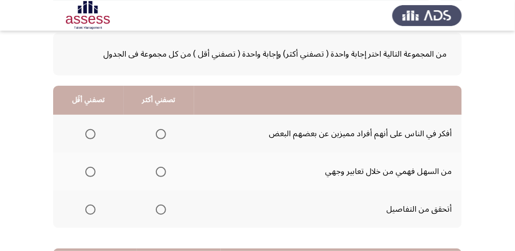
scroll to position [68, 0]
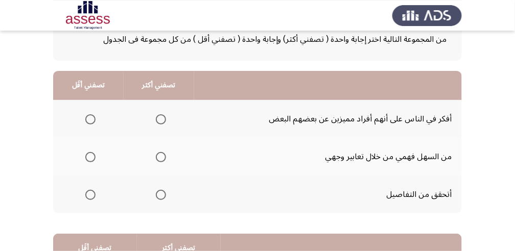
click at [159, 104] on span "Select an option" at bounding box center [161, 195] width 10 height 10
click at [159, 104] on input "Select an option" at bounding box center [161, 195] width 10 height 10
click at [91, 104] on span "Select an option" at bounding box center [90, 157] width 10 height 10
click at [91, 104] on input "Select an option" at bounding box center [90, 157] width 10 height 10
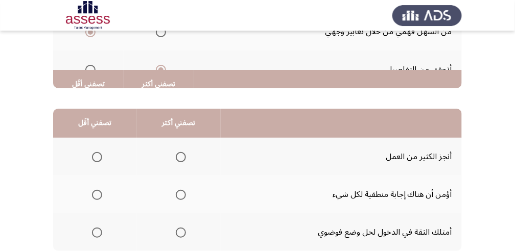
scroll to position [238, 0]
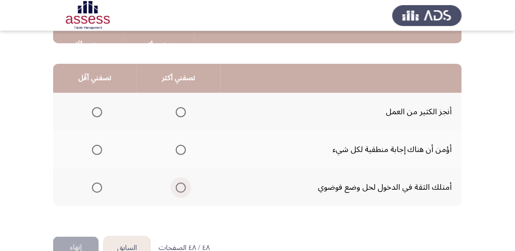
click at [176, 104] on span "Select an option" at bounding box center [181, 188] width 10 height 10
click at [176, 104] on input "Select an option" at bounding box center [181, 188] width 10 height 10
click at [101, 104] on span "Select an option" at bounding box center [97, 150] width 10 height 10
click at [101, 104] on input "Select an option" at bounding box center [97, 150] width 10 height 10
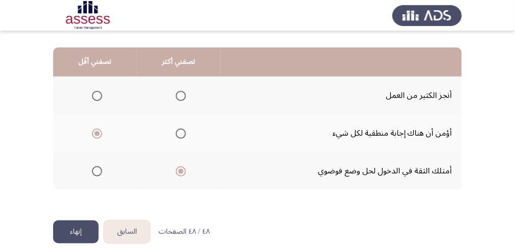
scroll to position [263, 0]
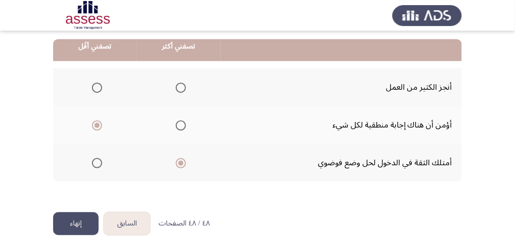
click at [87, 104] on button "إنهاء" at bounding box center [75, 223] width 45 height 23
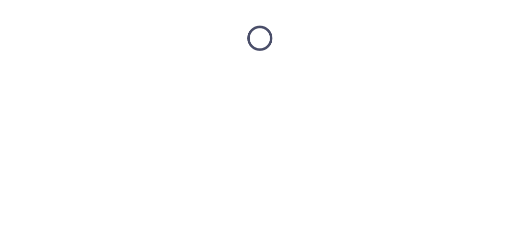
scroll to position [0, 0]
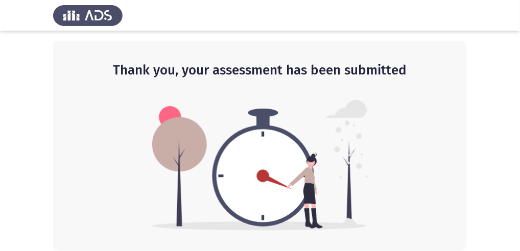
click at [308, 104] on div "Thank you, your assessment has been submitted" at bounding box center [260, 146] width 414 height 210
click at [308, 63] on div "Thank you, your assessment has been submitted" at bounding box center [260, 146] width 414 height 210
